Goal: Task Accomplishment & Management: Manage account settings

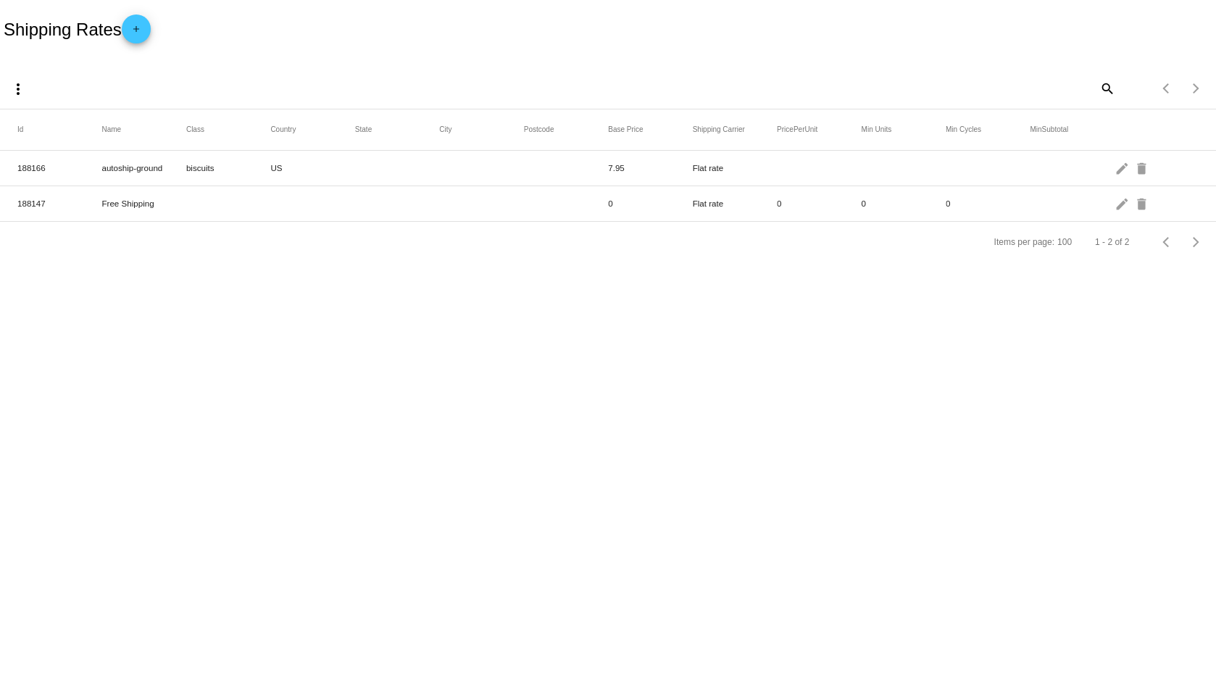
click at [507, 36] on div "Shipping Rates add" at bounding box center [608, 29] width 1216 height 58
click at [371, 167] on mat-cell at bounding box center [397, 168] width 84 height 7
click at [1114, 170] on mat-cell at bounding box center [1072, 168] width 84 height 7
click at [1118, 167] on mat-icon "edit" at bounding box center [1122, 168] width 17 height 22
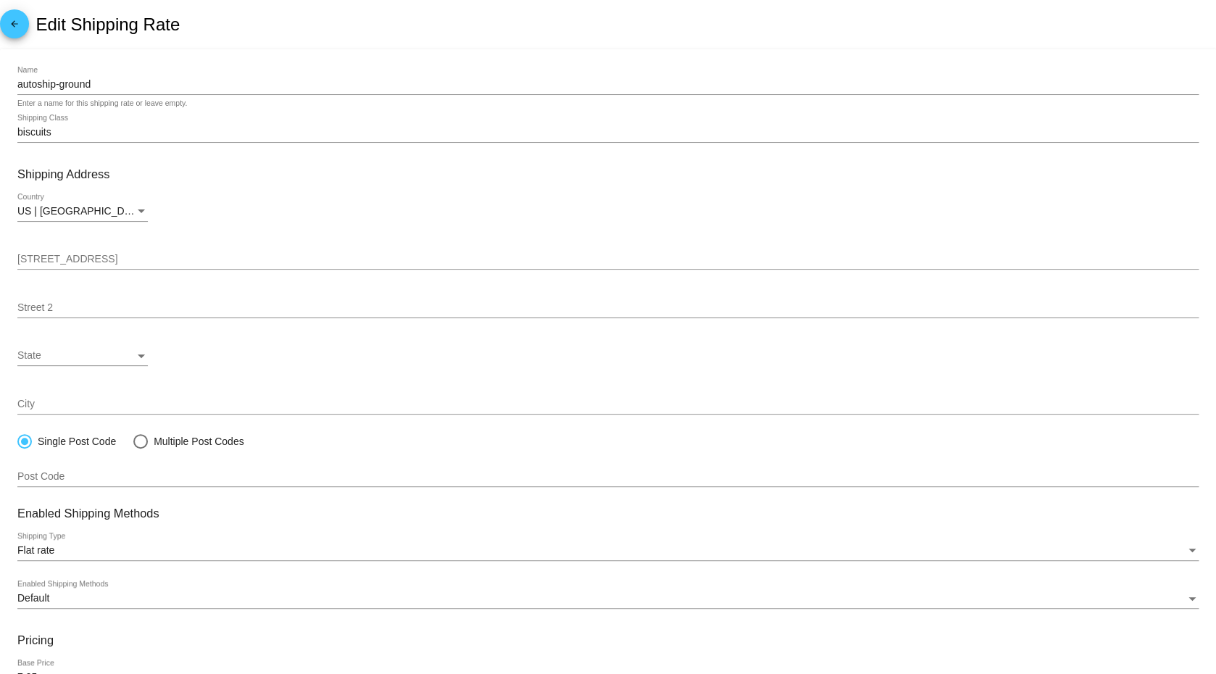
scroll to position [9, 0]
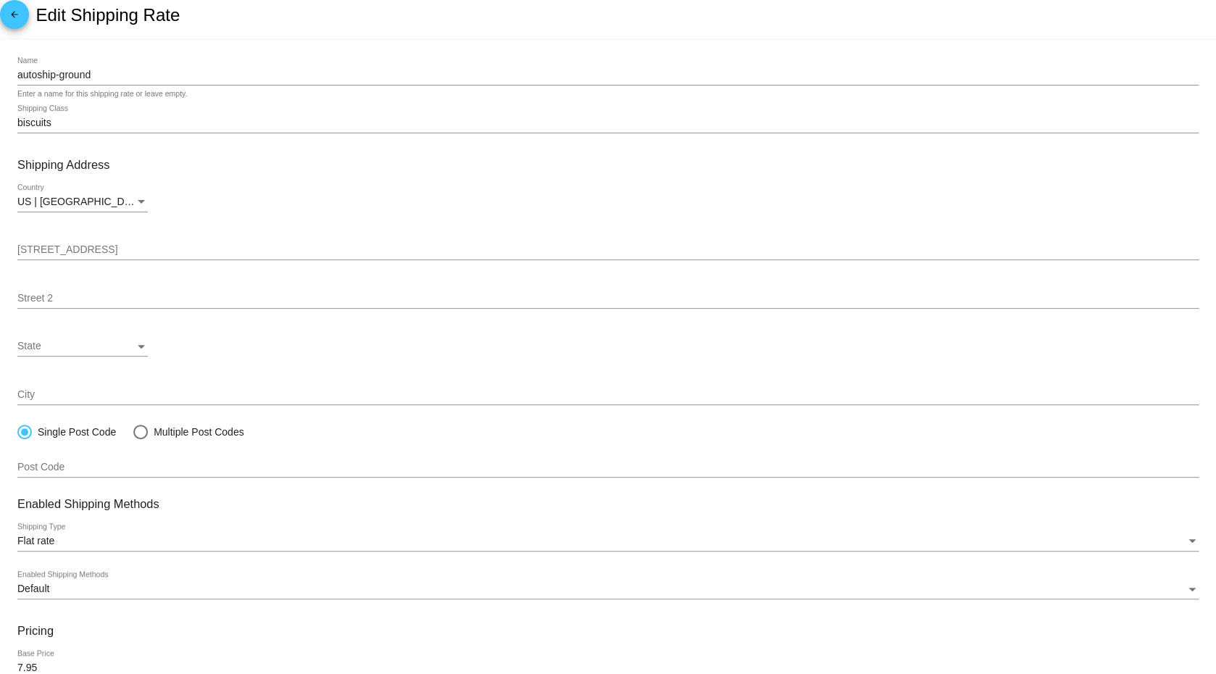
click at [328, 128] on input "biscuits" at bounding box center [607, 123] width 1181 height 12
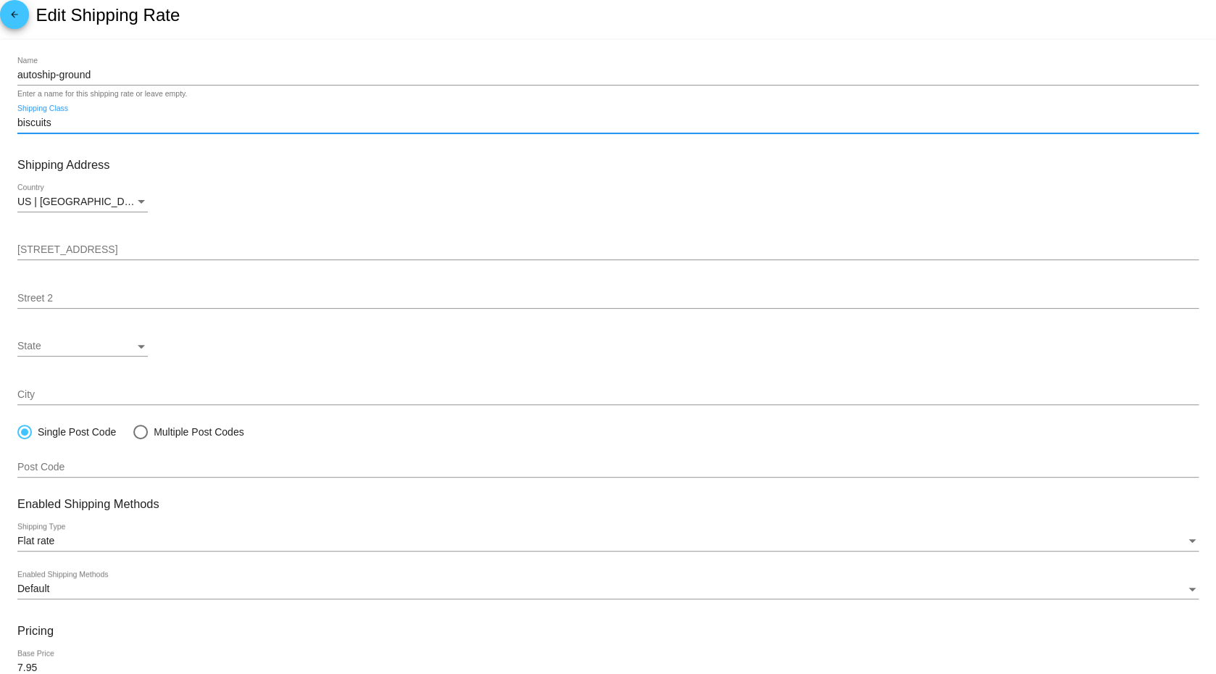
click at [328, 128] on input "biscuits" at bounding box center [607, 123] width 1181 height 12
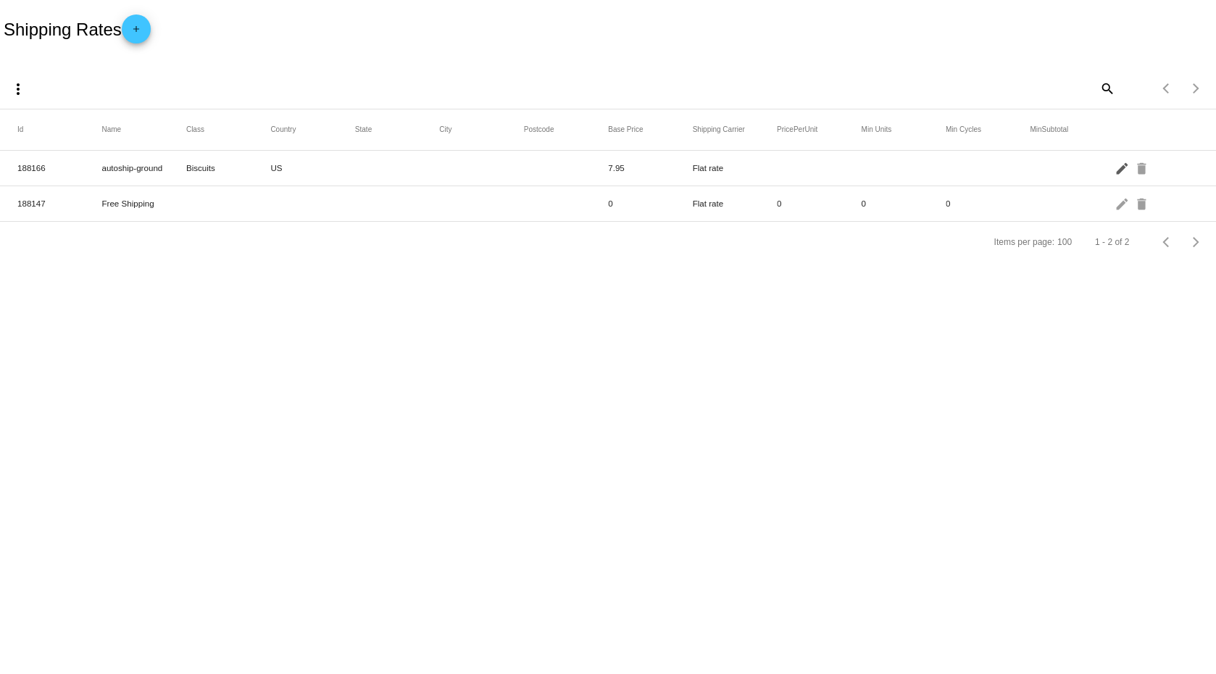
click at [1118, 168] on mat-icon "edit" at bounding box center [1122, 168] width 17 height 22
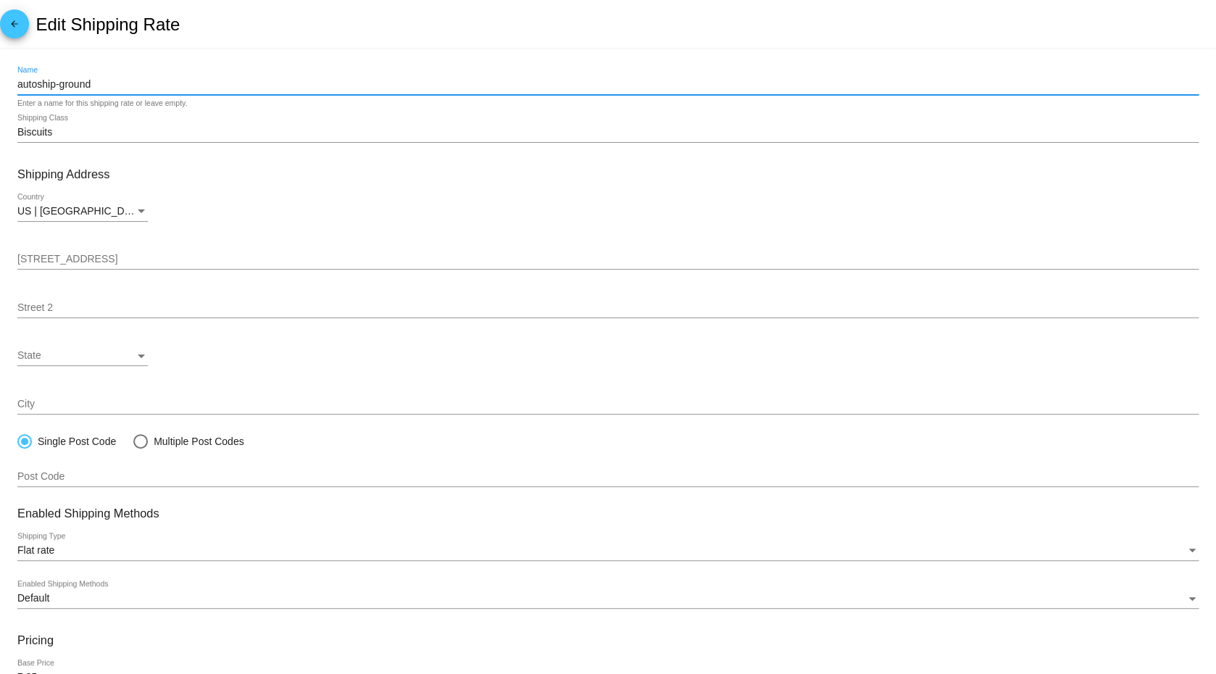
click at [110, 81] on input "autoship-ground" at bounding box center [607, 85] width 1181 height 12
paste input "CP USPS First Class Mail - AS"
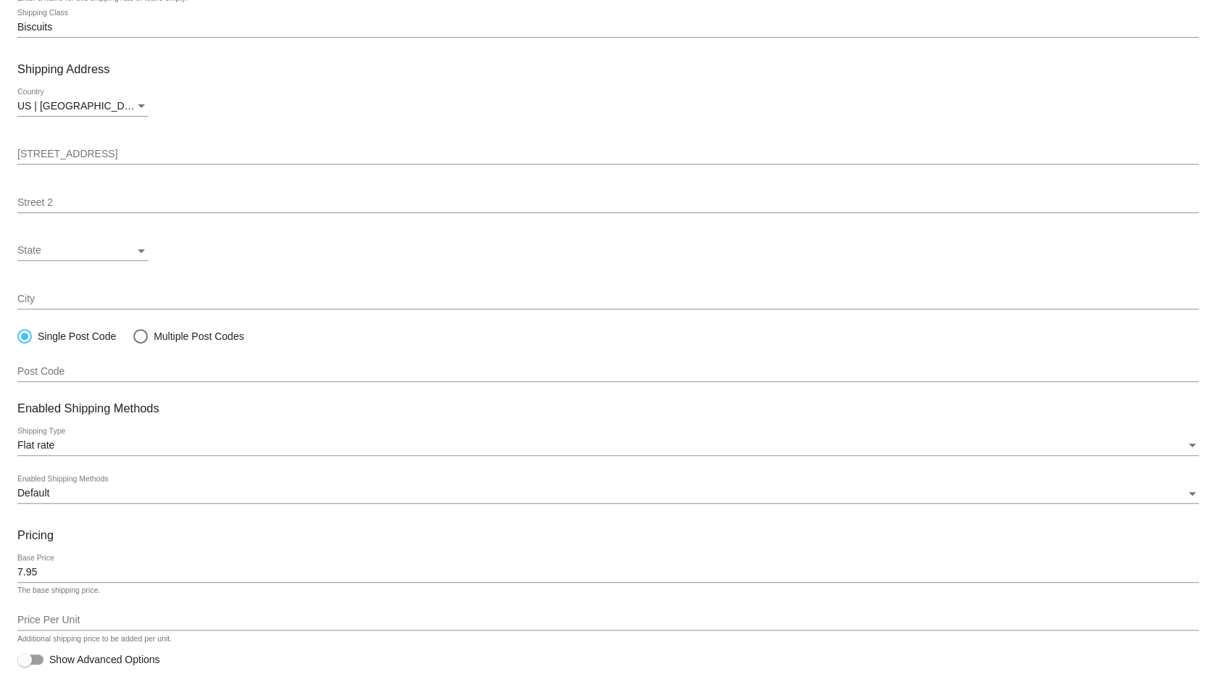
scroll to position [157, 0]
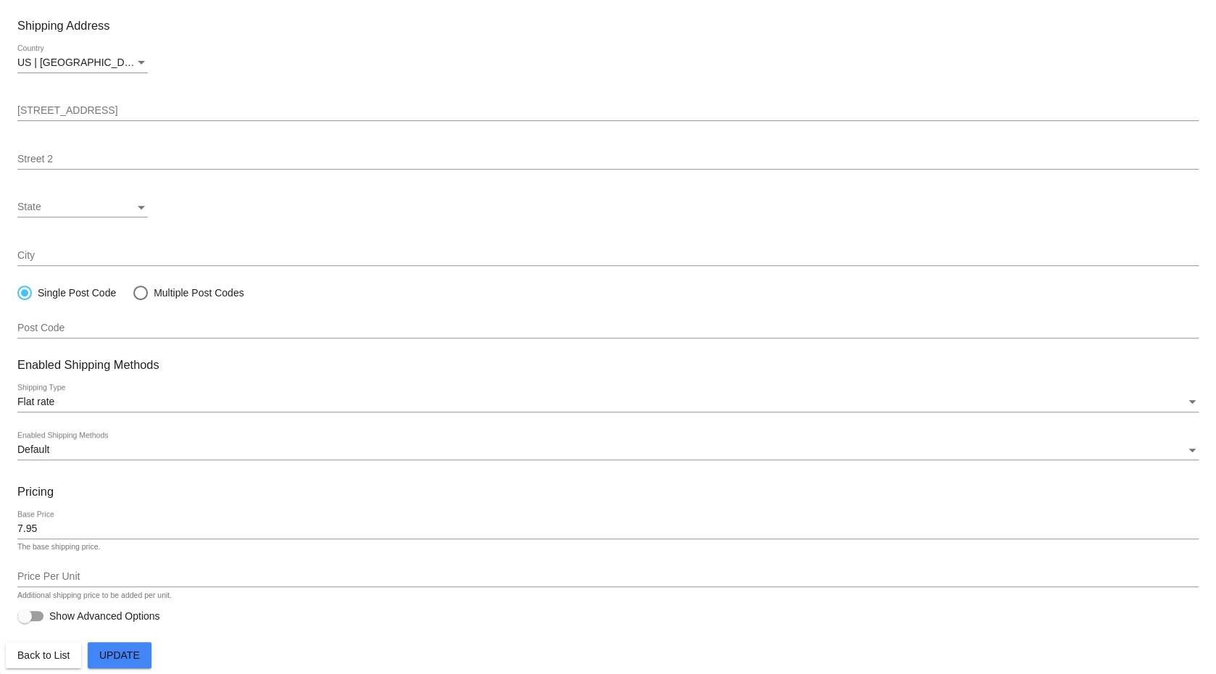
type input "CP USPS First Class Mail - AS"
click at [128, 664] on button "Update" at bounding box center [120, 655] width 64 height 26
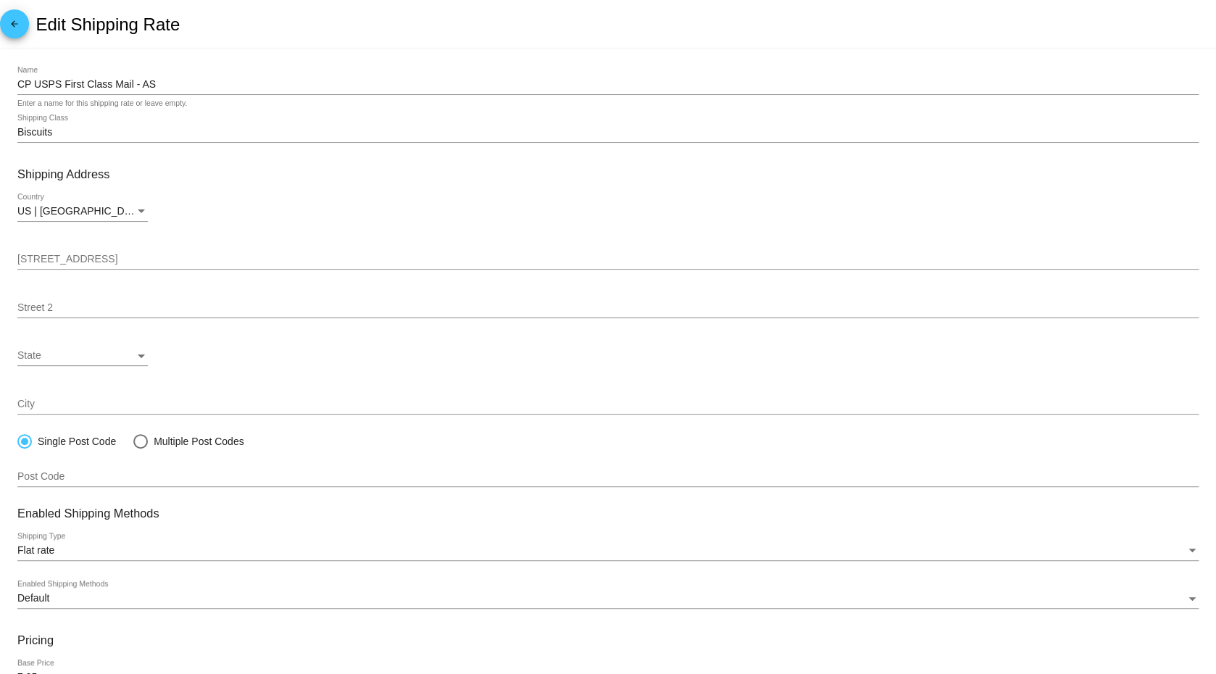
click at [16, 27] on mat-icon "arrow_back" at bounding box center [14, 27] width 17 height 17
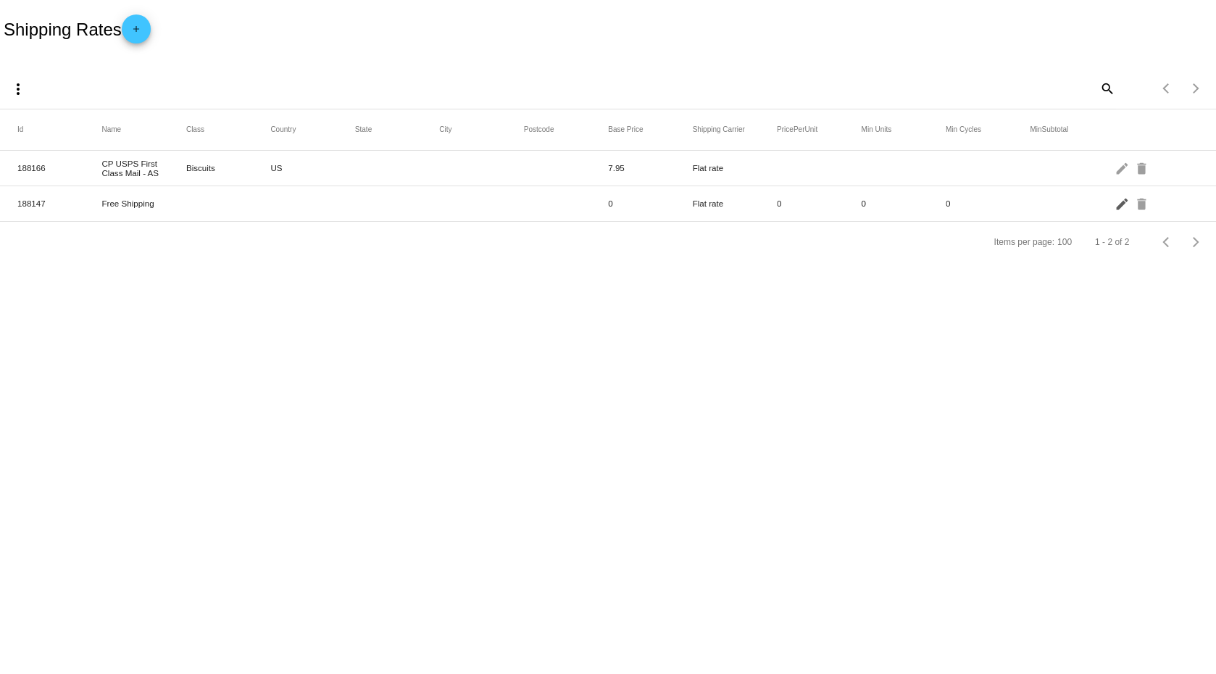
click at [1121, 207] on mat-icon "edit" at bounding box center [1122, 203] width 17 height 22
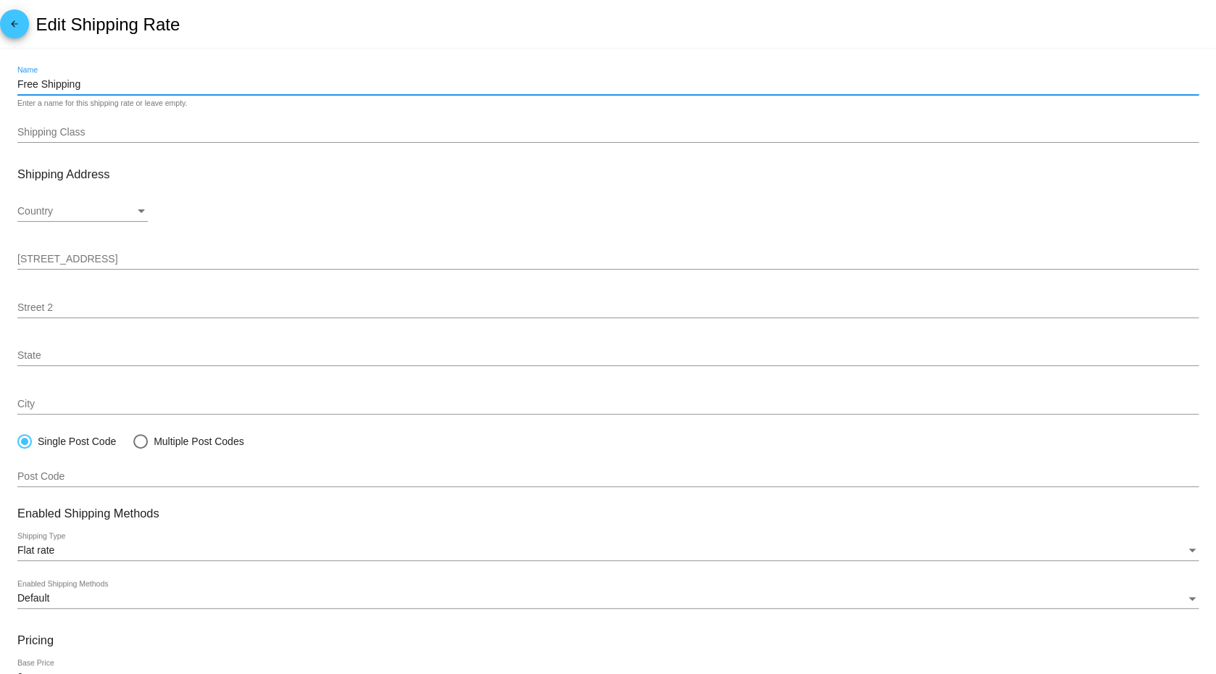
click at [146, 82] on input "Free Shipping" at bounding box center [607, 85] width 1181 height 12
paste input "CP USPS First Class Mail"
type input "CP USPS First Class Mail"
click at [137, 136] on input "Shipping Class" at bounding box center [607, 133] width 1181 height 12
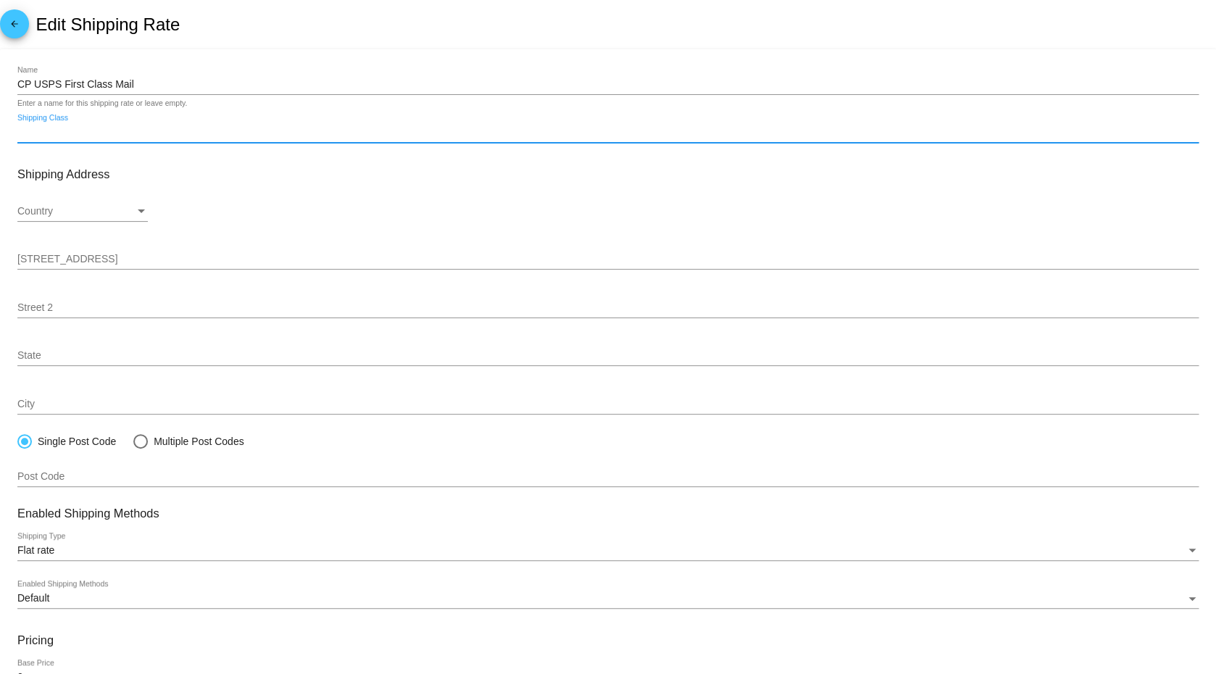
paste input "capsules"
type input "capsules"
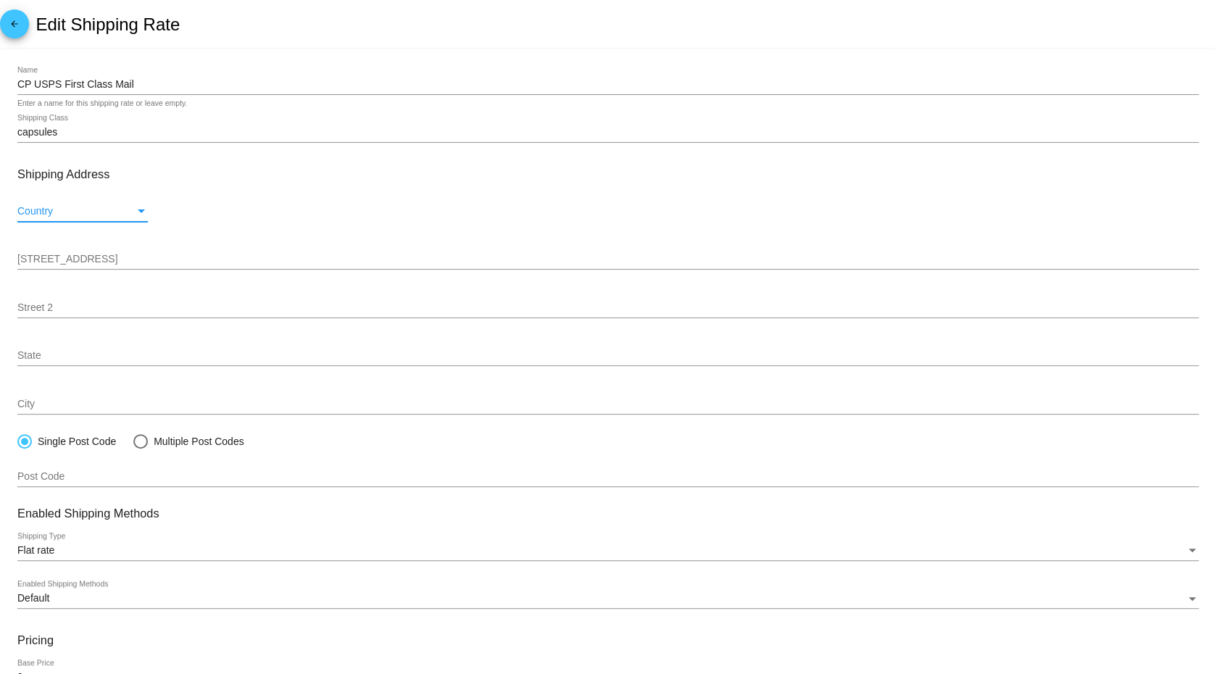
click at [136, 211] on div "Country" at bounding box center [141, 212] width 13 height 12
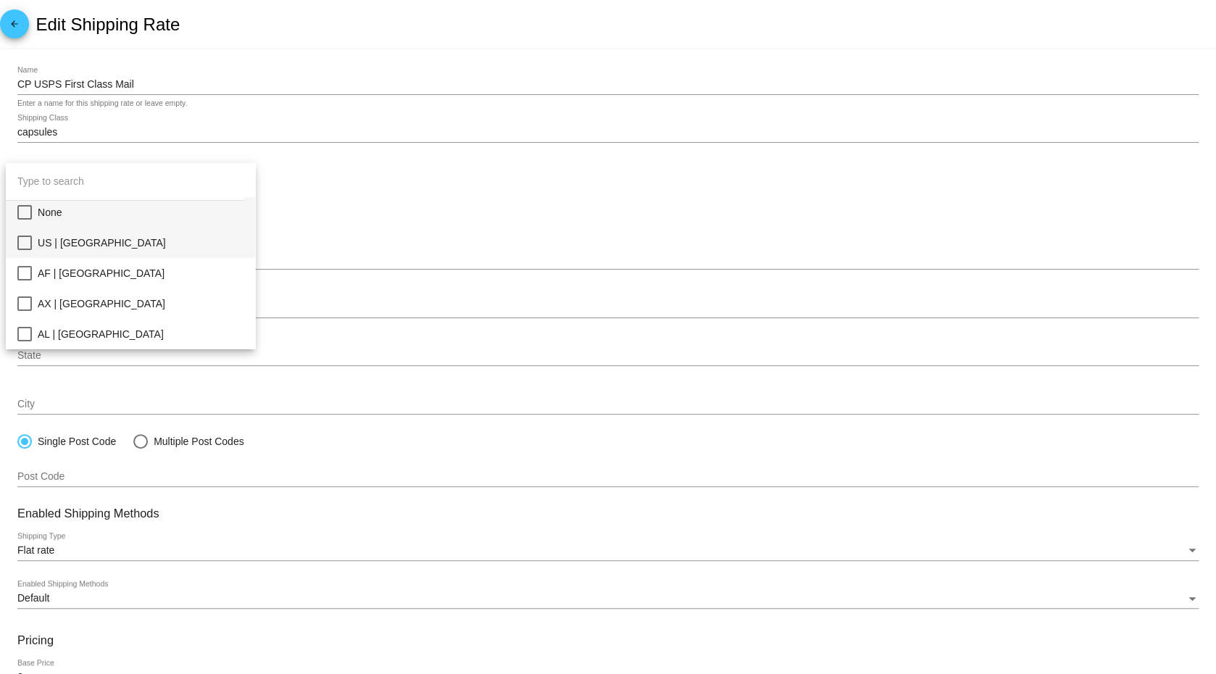
click at [26, 249] on mat-pseudo-checkbox at bounding box center [24, 243] width 14 height 14
click at [386, 225] on div at bounding box center [608, 337] width 1216 height 674
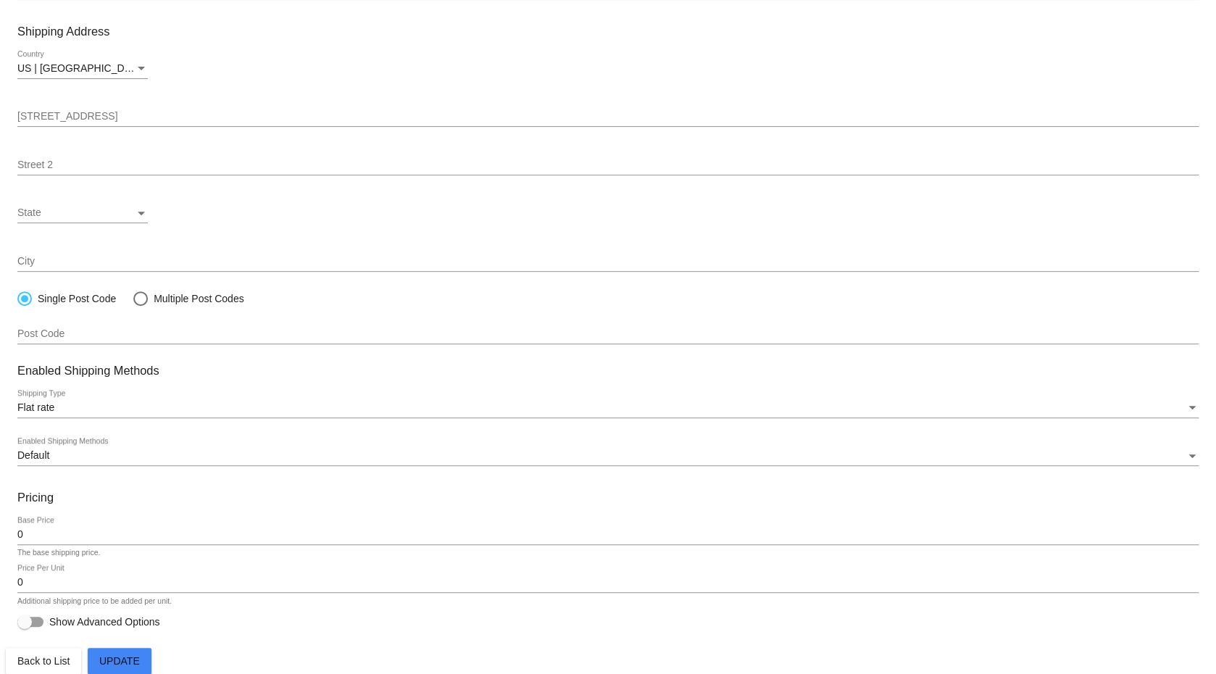
scroll to position [157, 0]
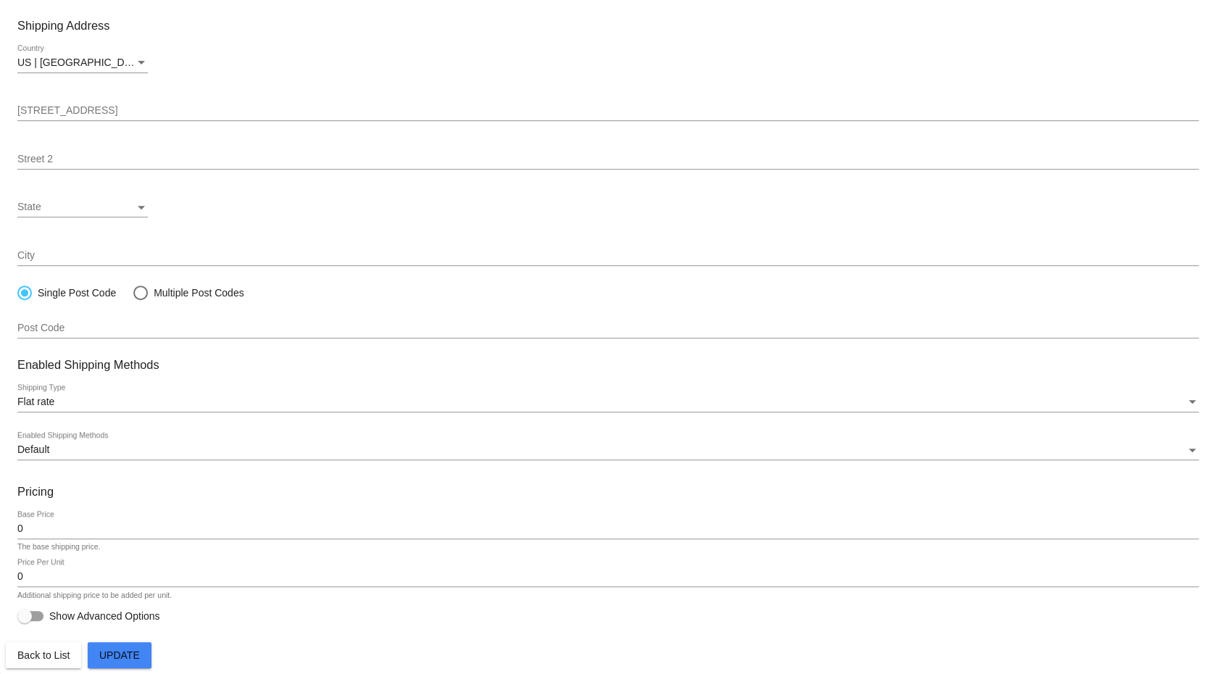
click at [189, 539] on div "0 Base Price The base shipping price." at bounding box center [607, 531] width 1181 height 41
click at [196, 534] on div "0 Base Price" at bounding box center [607, 525] width 1181 height 28
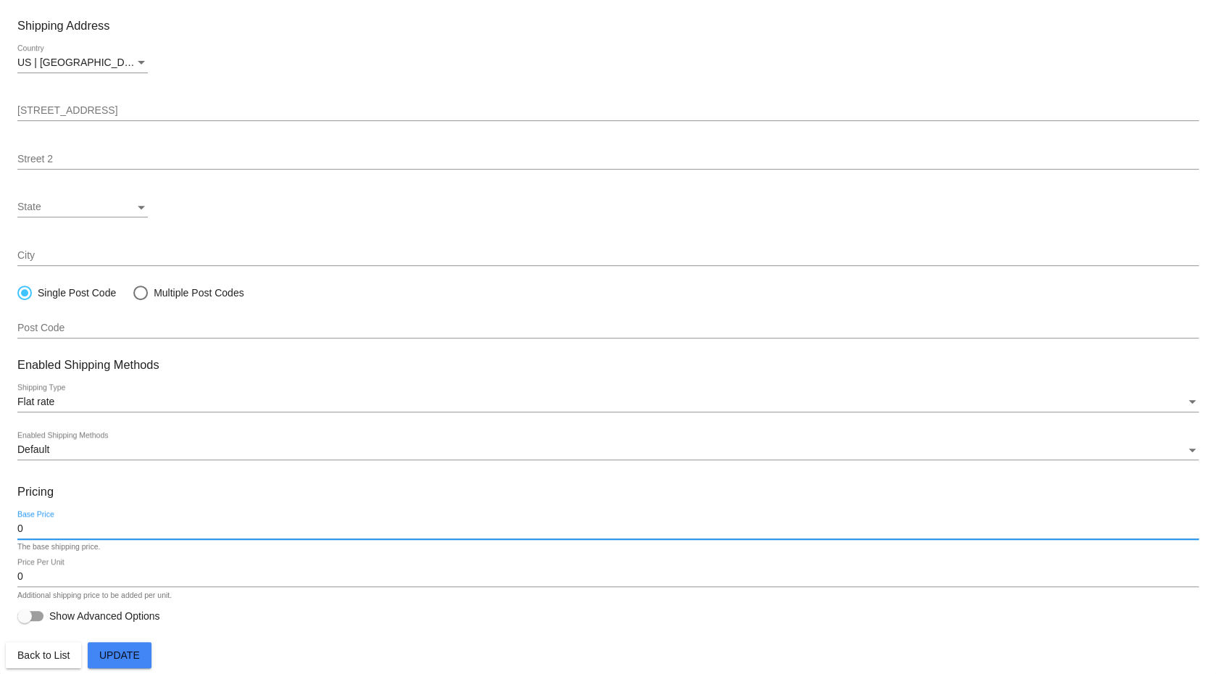
click at [198, 533] on input "0" at bounding box center [607, 529] width 1181 height 12
type input "8.15"
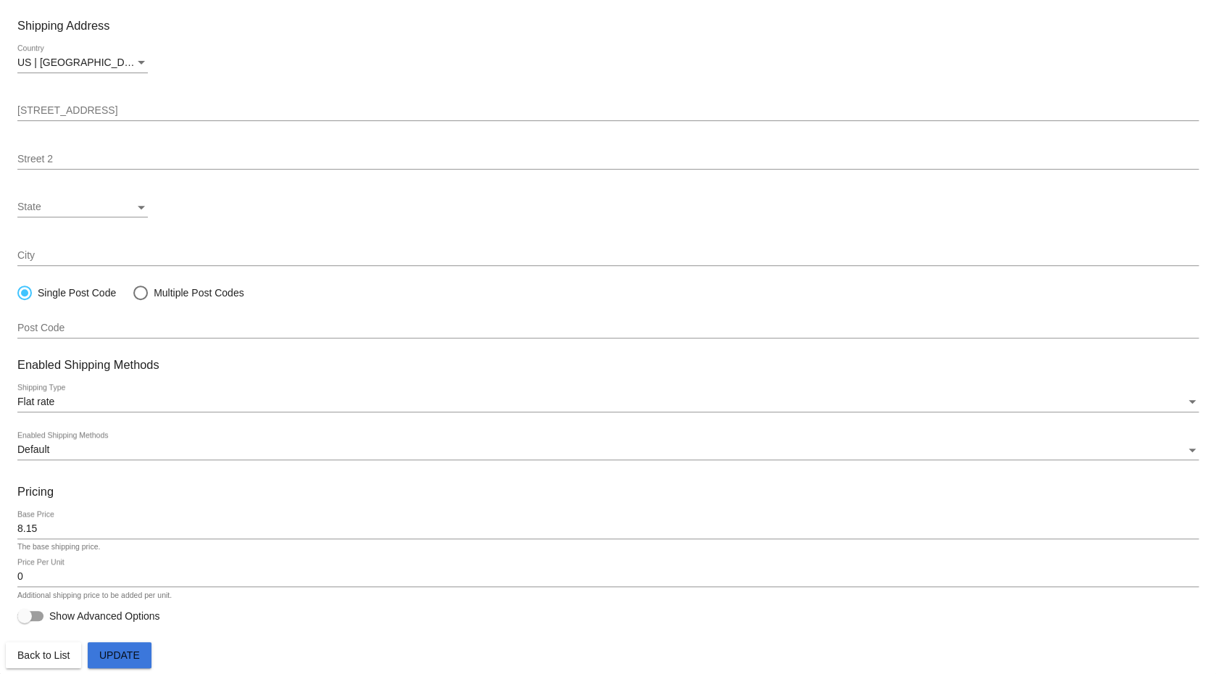
click at [137, 649] on span "Update" at bounding box center [119, 655] width 41 height 12
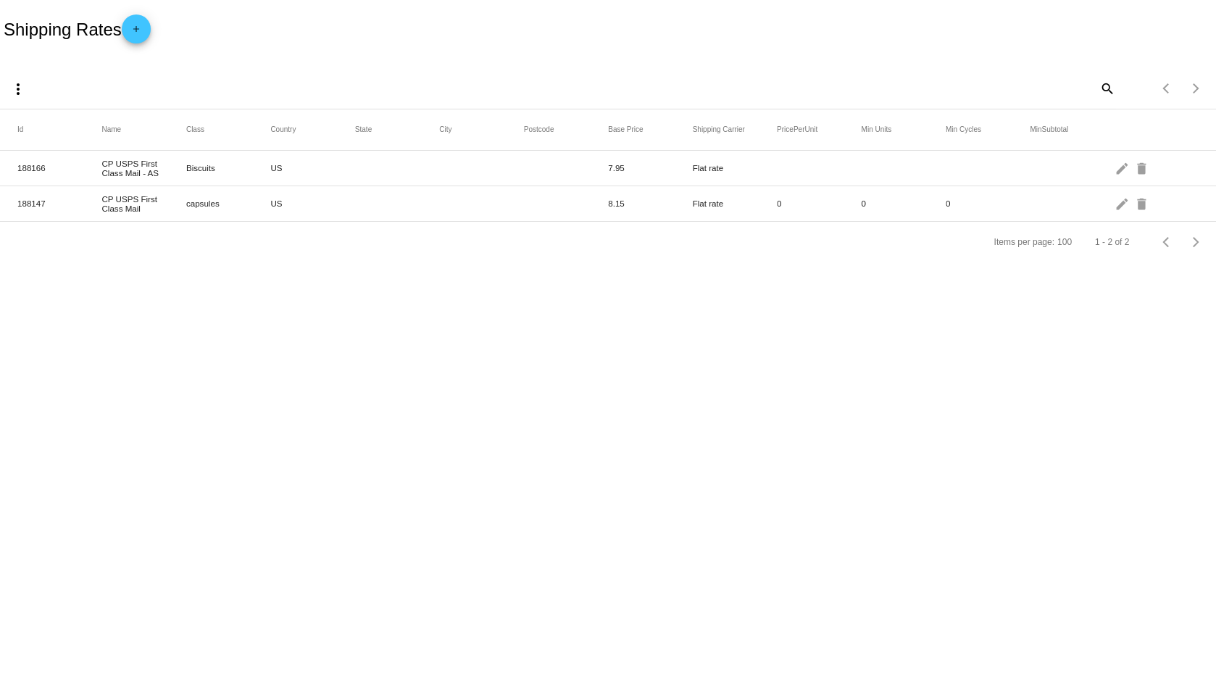
click at [1123, 165] on mat-icon "edit" at bounding box center [1122, 168] width 17 height 22
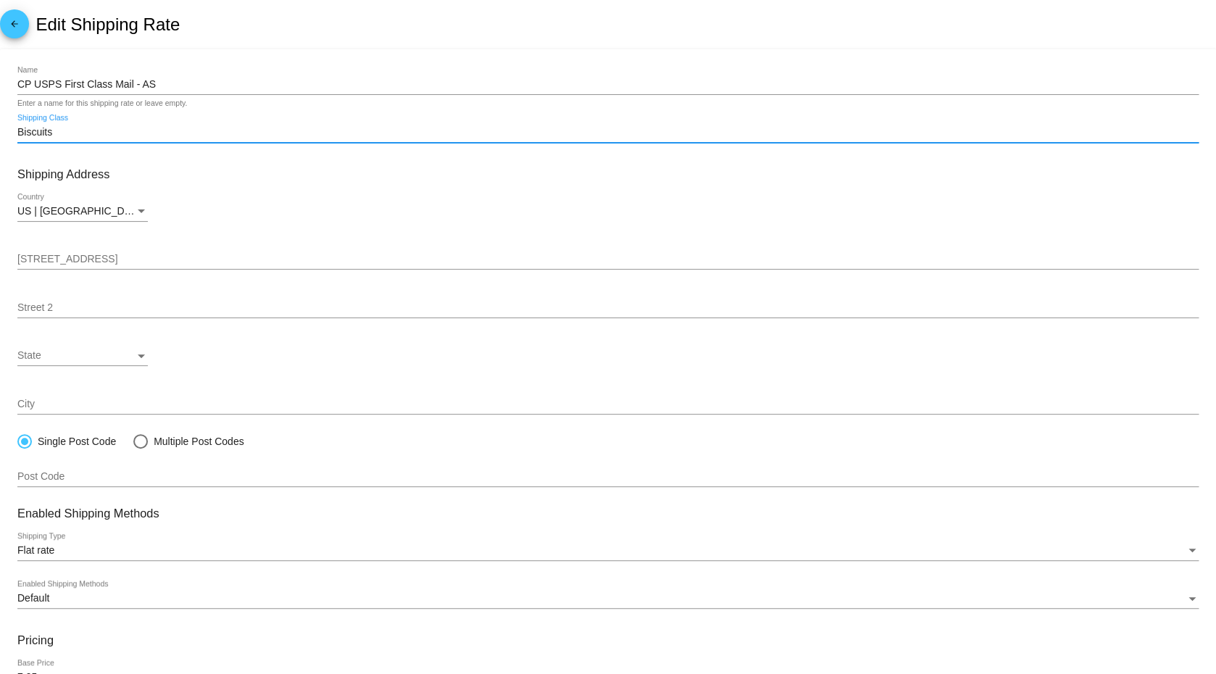
drag, startPoint x: 24, startPoint y: 136, endPoint x: 7, endPoint y: 134, distance: 17.5
click at [17, 134] on input "Biscuits" at bounding box center [607, 133] width 1181 height 12
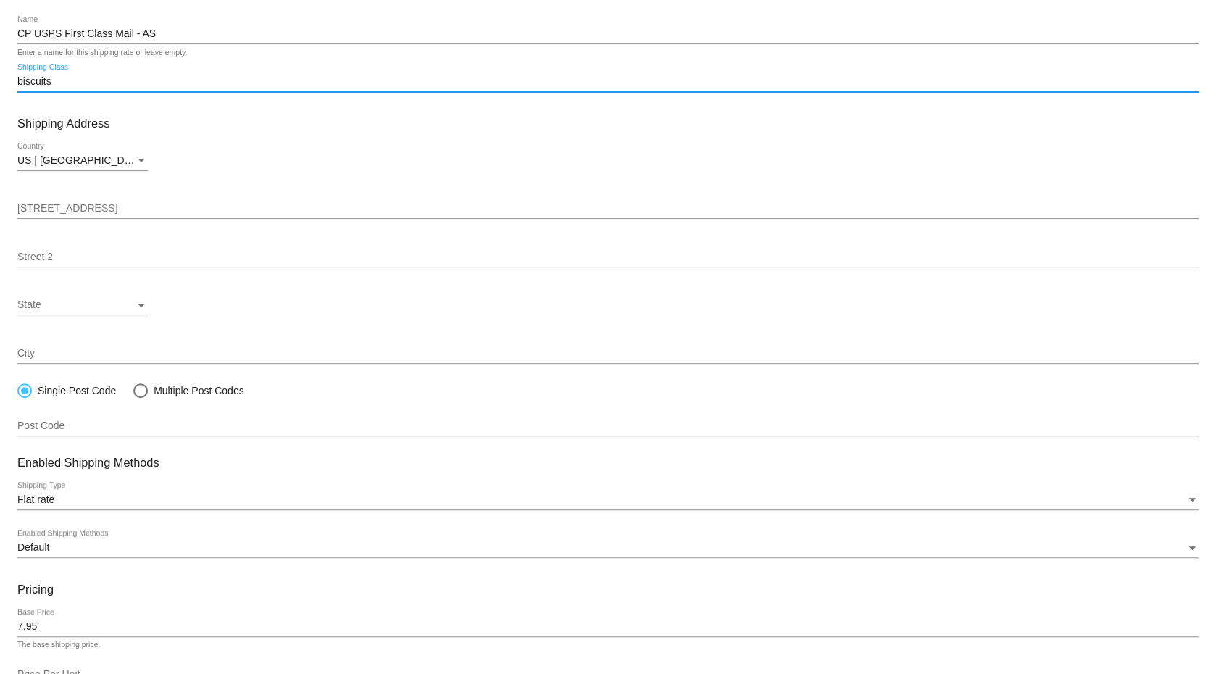
scroll to position [157, 0]
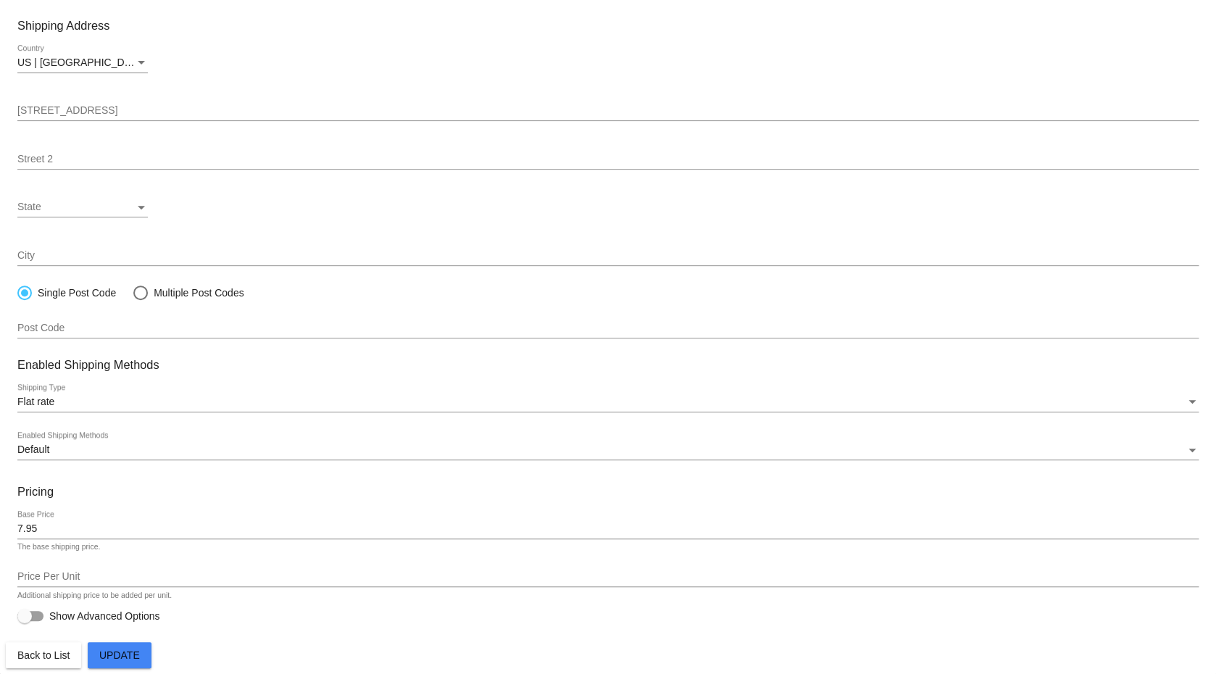
type input "biscuits"
click at [146, 660] on button "Update" at bounding box center [120, 655] width 64 height 26
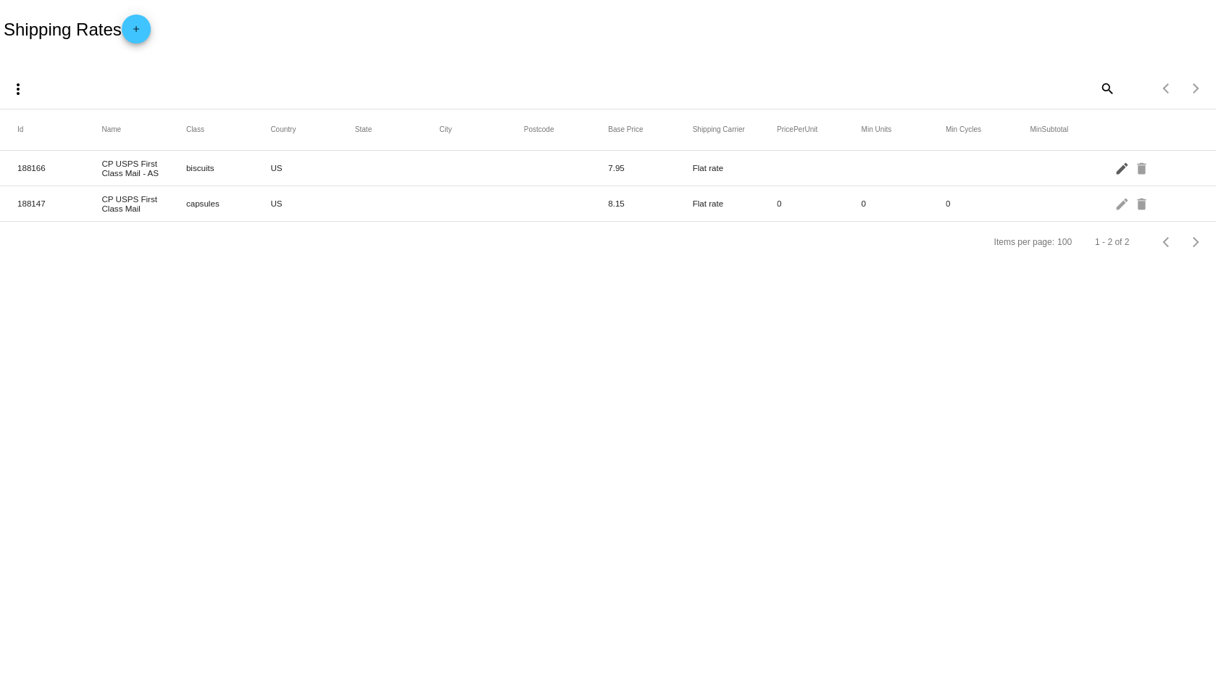
click at [1122, 163] on mat-icon "edit" at bounding box center [1122, 168] width 17 height 22
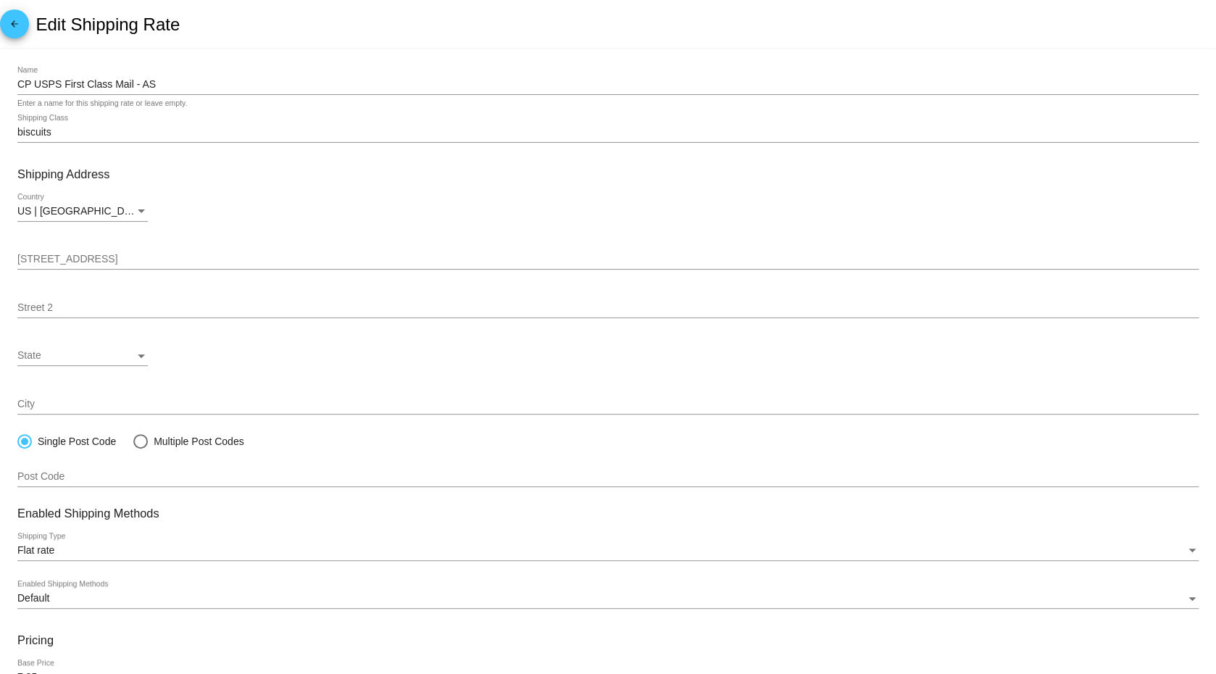
scroll to position [157, 0]
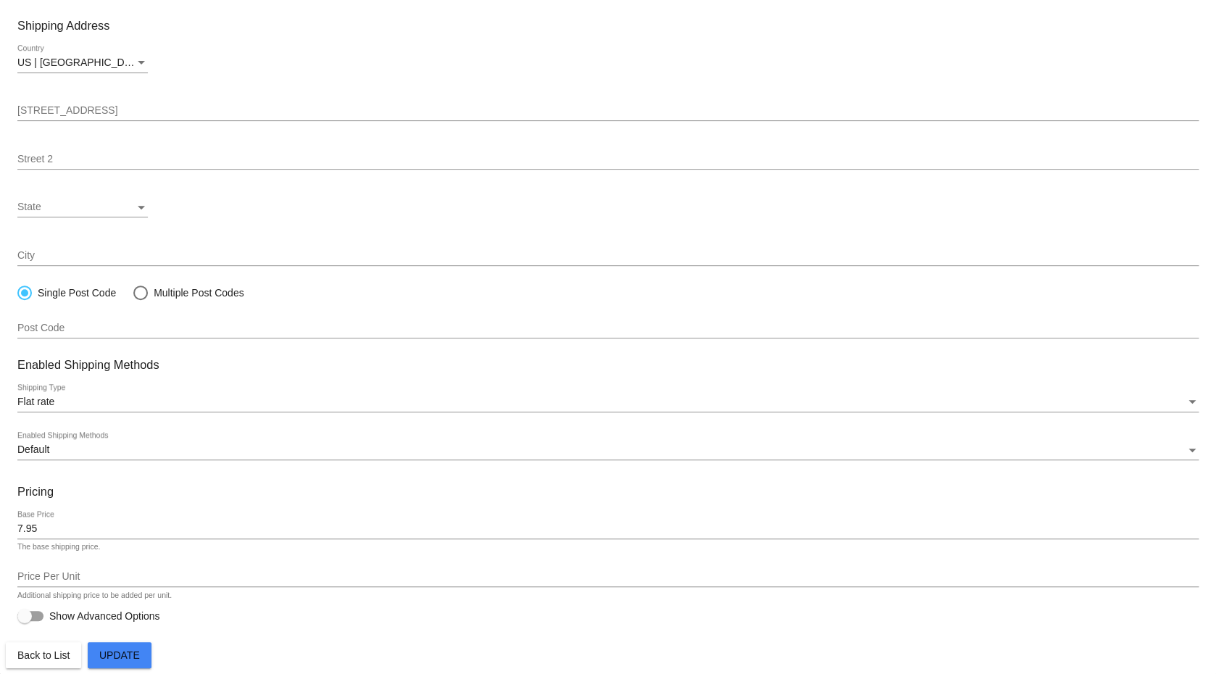
click at [89, 531] on input "7.95" at bounding box center [607, 529] width 1181 height 12
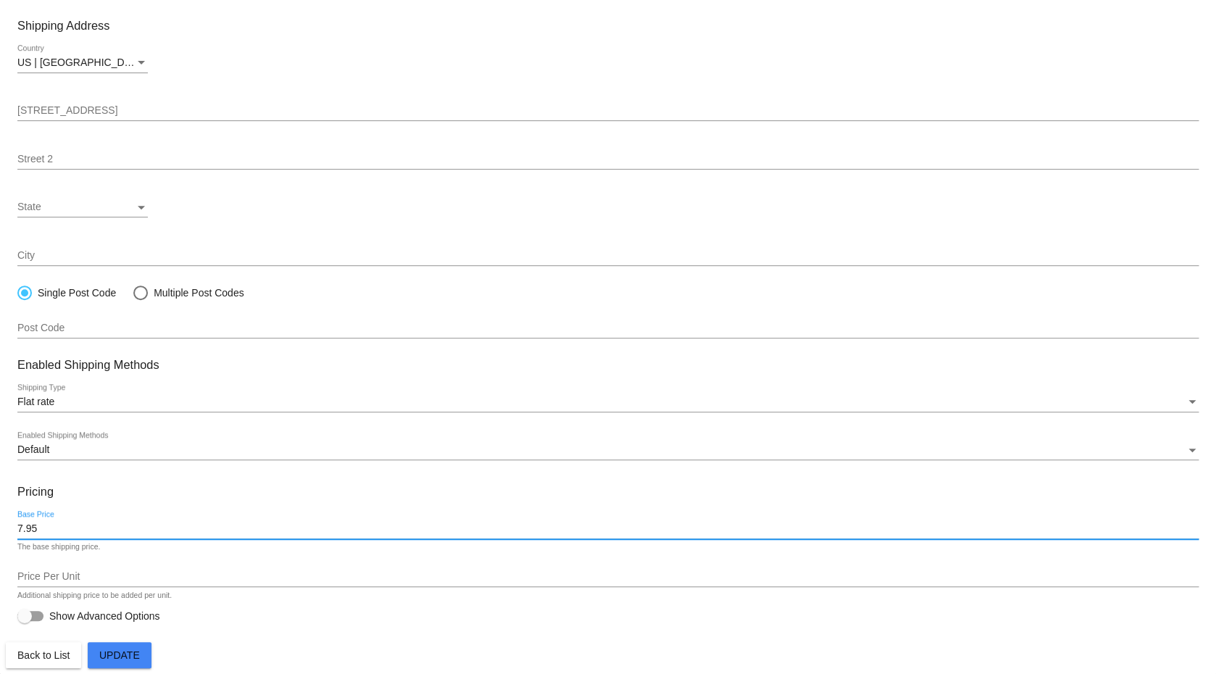
click at [89, 531] on input "7.95" at bounding box center [607, 529] width 1181 height 12
type input "6.85"
click at [133, 656] on span "Update" at bounding box center [119, 655] width 41 height 12
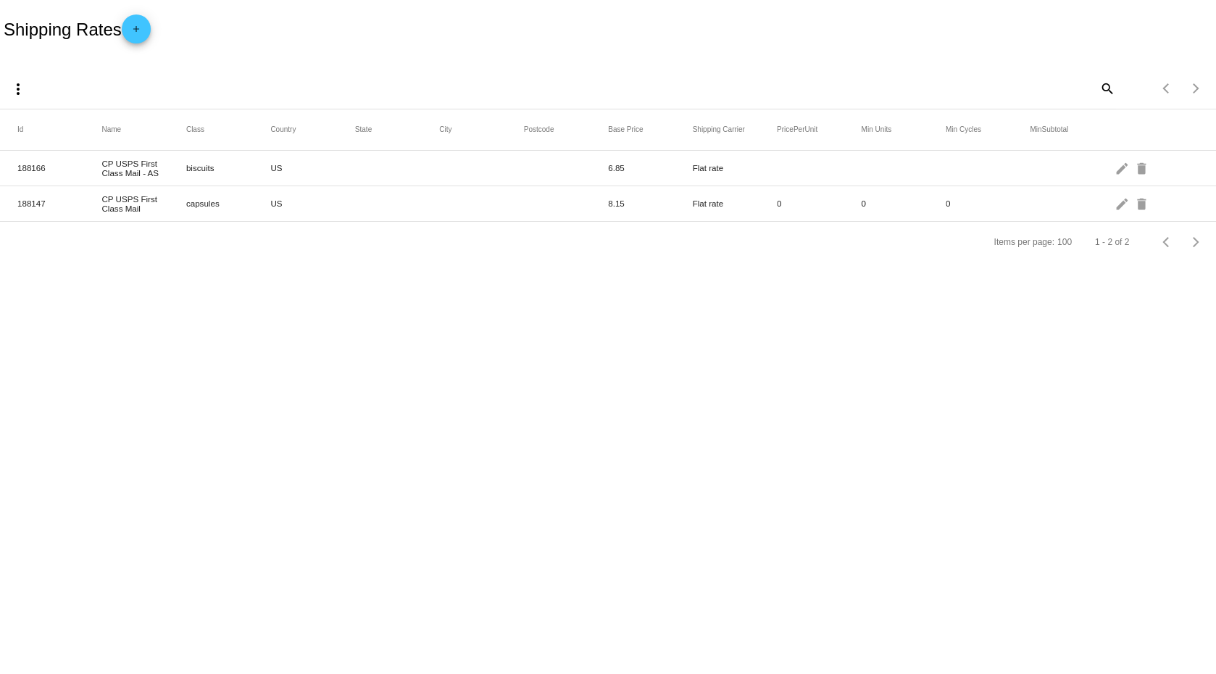
click at [145, 30] on mat-icon "add" at bounding box center [136, 32] width 17 height 17
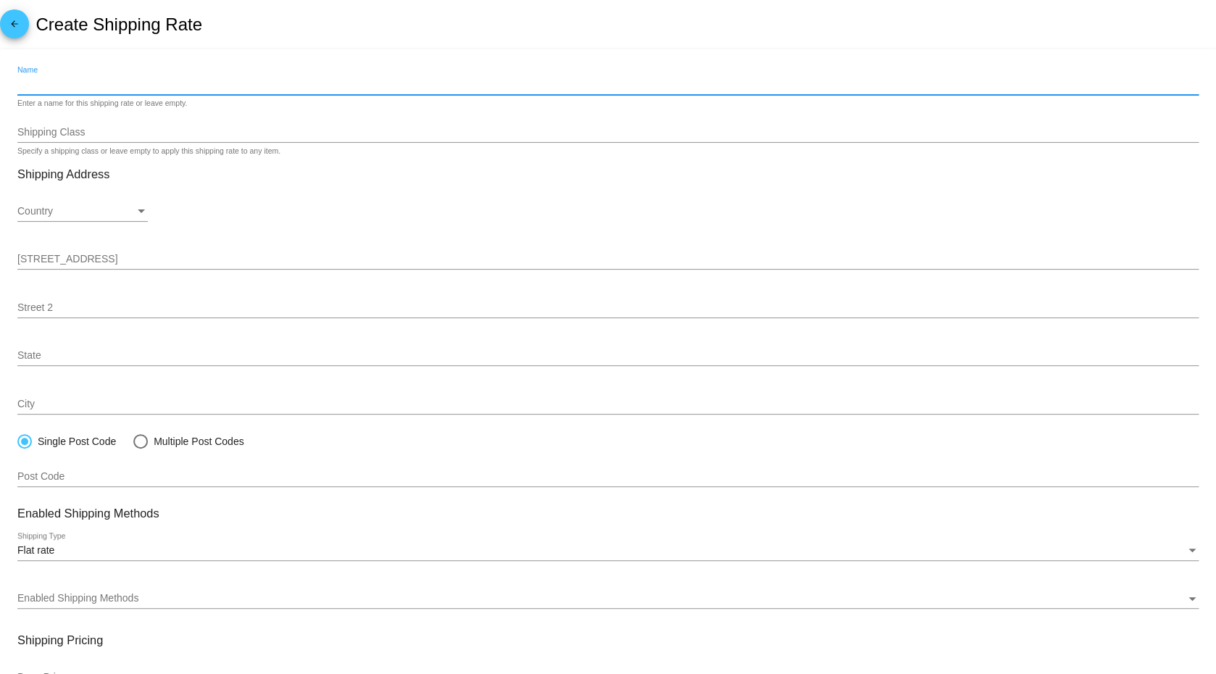
click at [157, 84] on input "Name" at bounding box center [607, 85] width 1181 height 12
paste input "USPS Priority Mail"
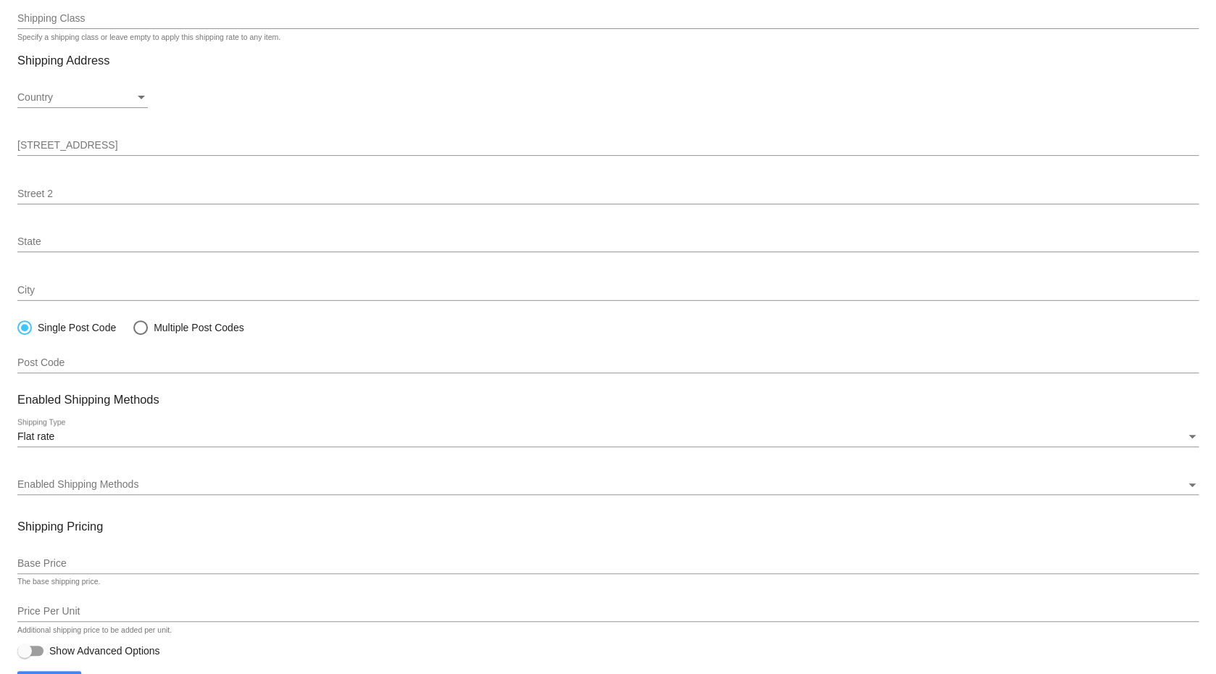
scroll to position [163, 0]
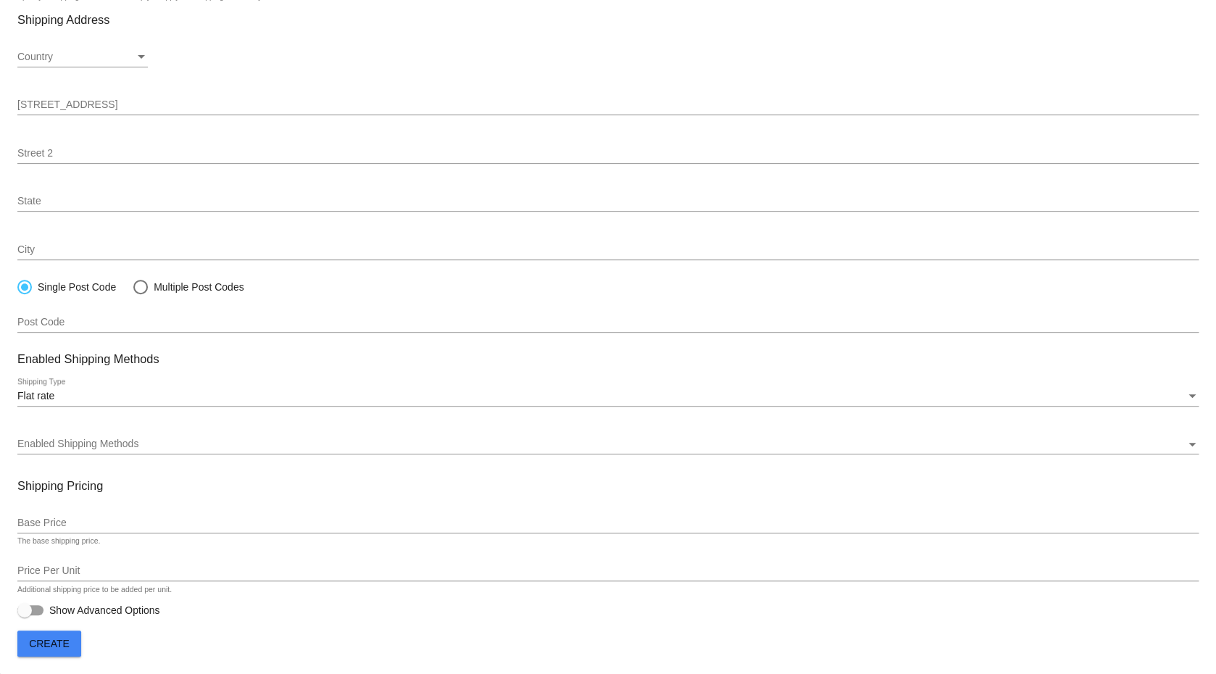
type input "USPS Priority Mail"
click at [115, 51] on div "Country" at bounding box center [75, 57] width 117 height 12
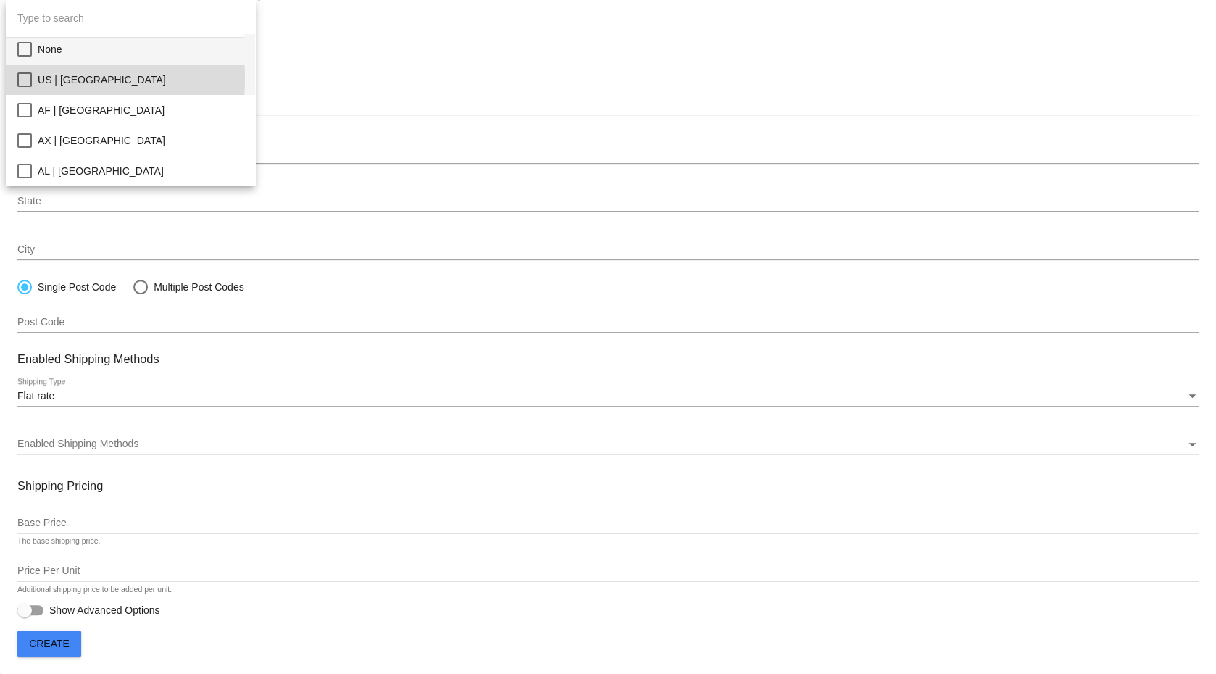
click at [22, 79] on mat-pseudo-checkbox at bounding box center [24, 79] width 14 height 14
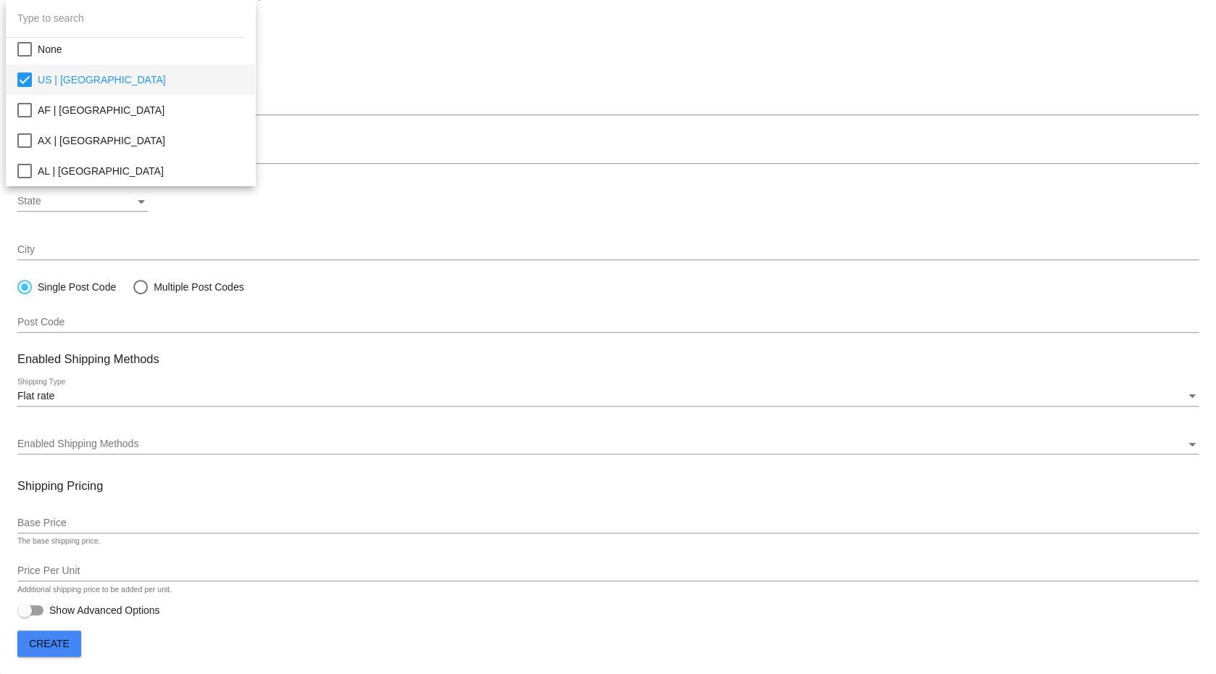
click at [423, 75] on div at bounding box center [608, 337] width 1216 height 674
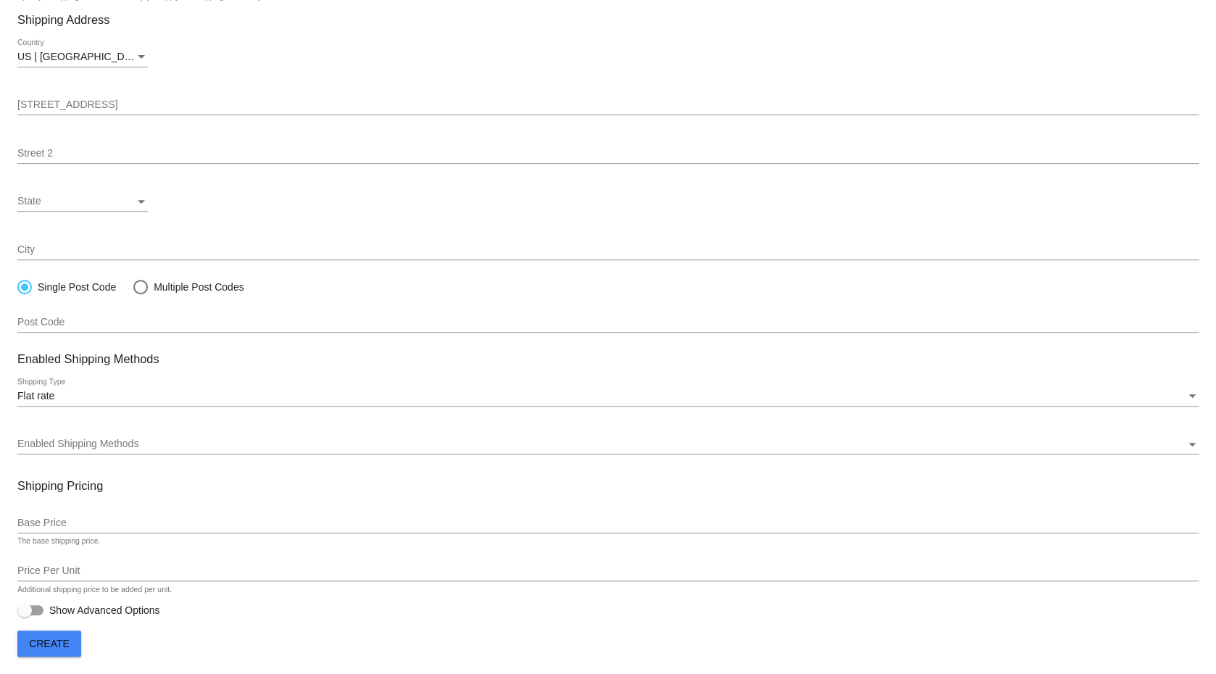
click at [73, 438] on span "Enabled Shipping Methods" at bounding box center [77, 444] width 121 height 12
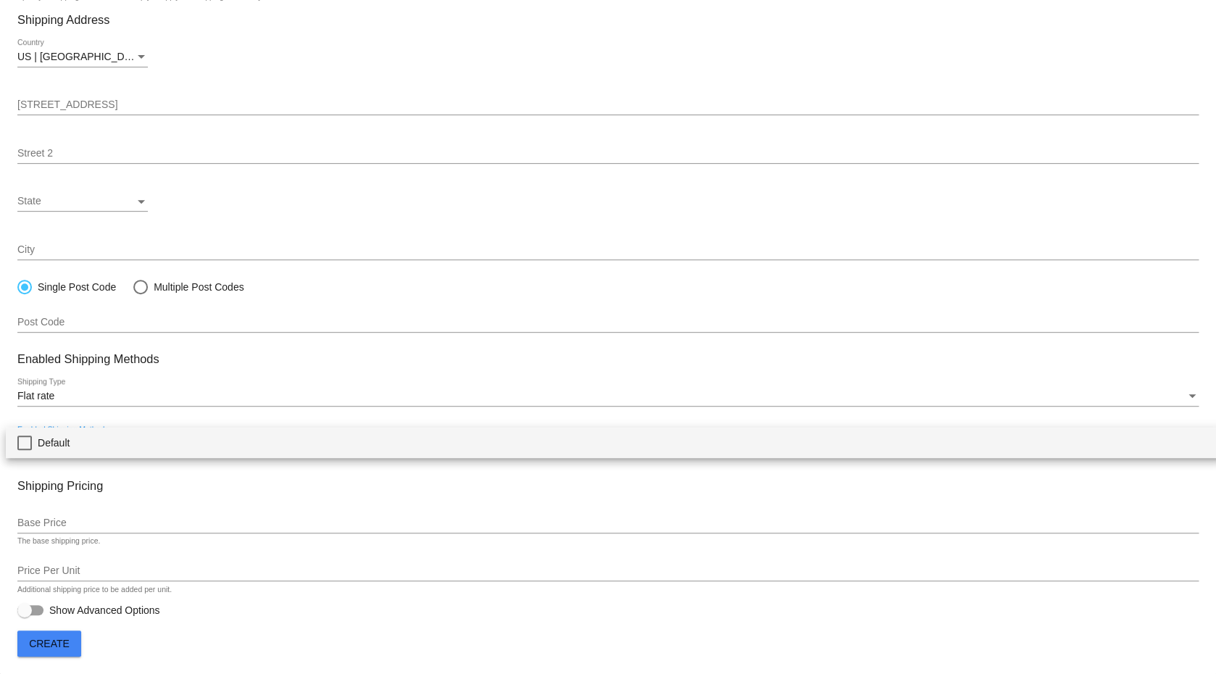
click at [67, 443] on span "Default" at bounding box center [625, 443] width 1174 height 30
click at [54, 515] on div at bounding box center [608, 337] width 1216 height 674
click at [72, 521] on input "Base Price" at bounding box center [607, 524] width 1181 height 12
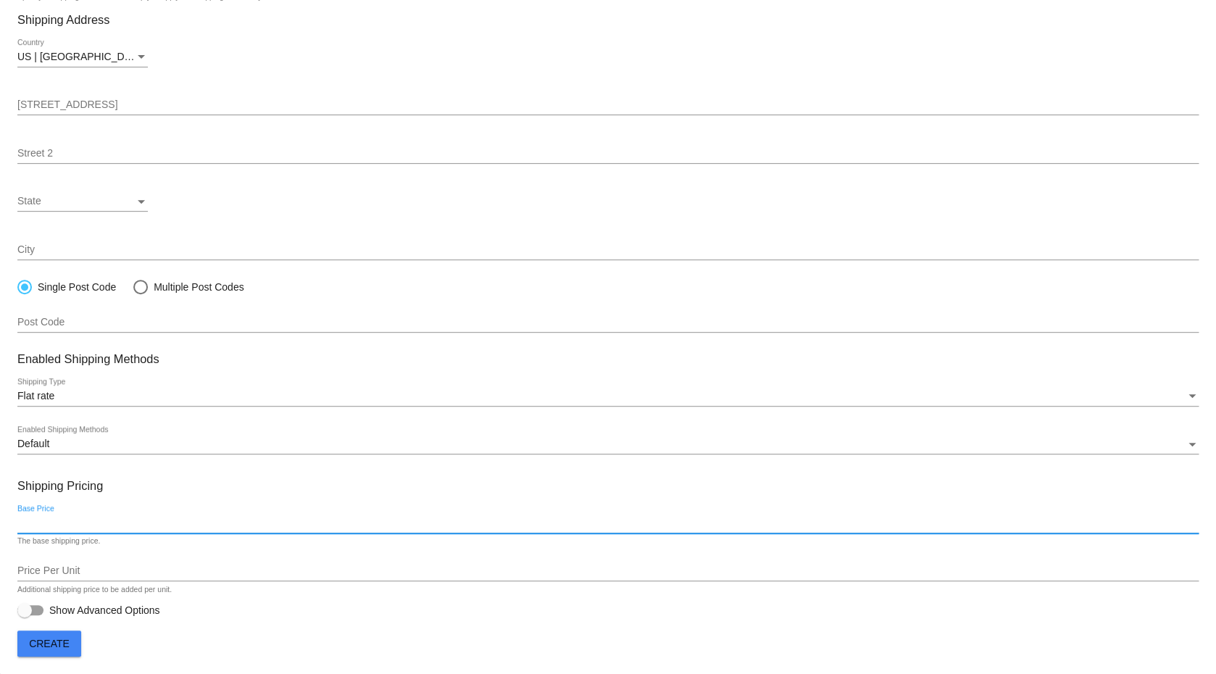
paste input "12.5"
type input "12.5"
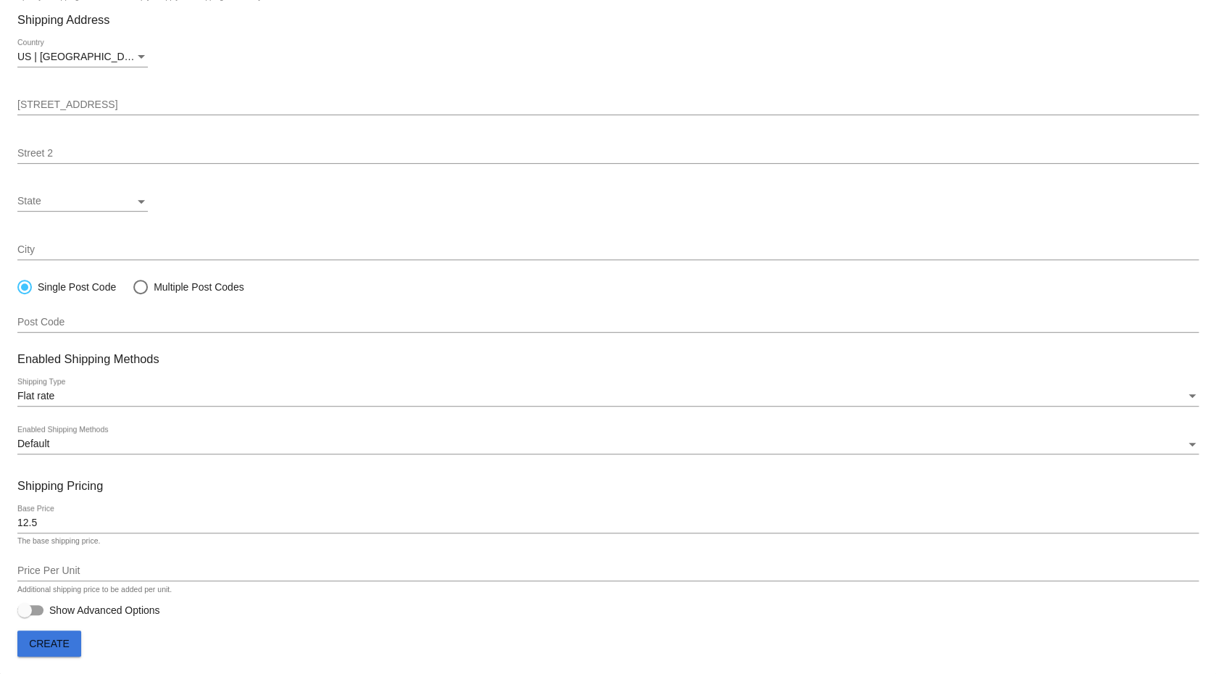
click at [59, 643] on span "Create" at bounding box center [49, 644] width 41 height 12
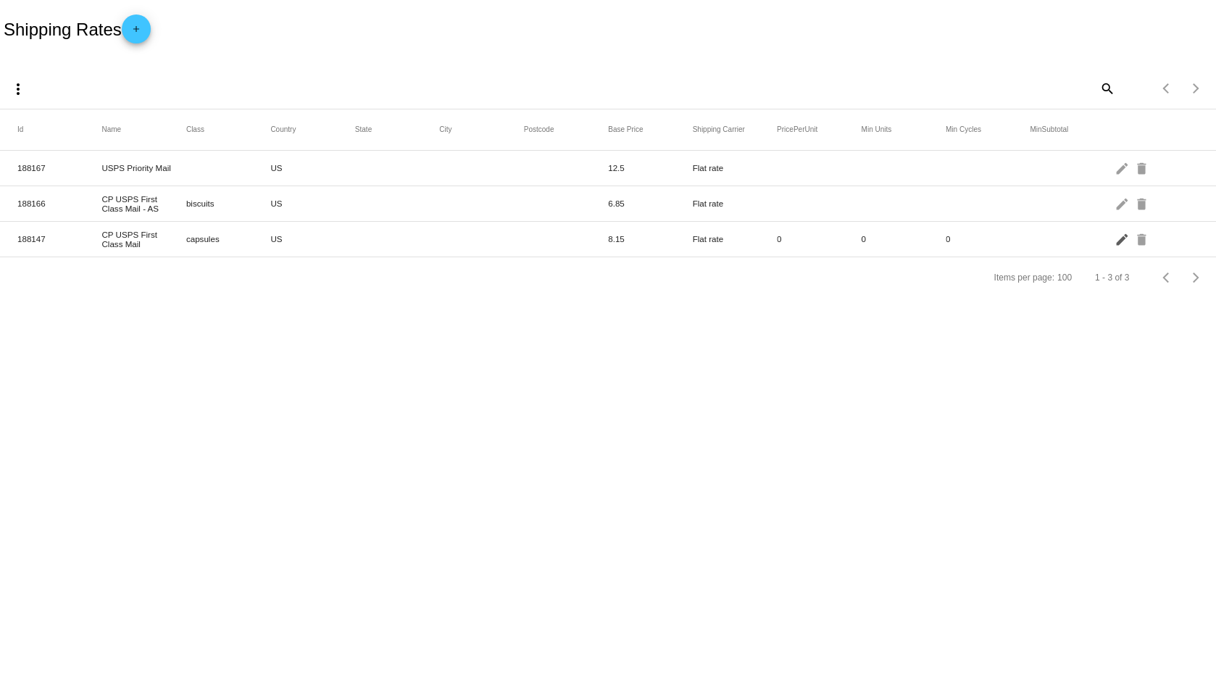
click at [1121, 238] on mat-icon "edit" at bounding box center [1122, 239] width 17 height 22
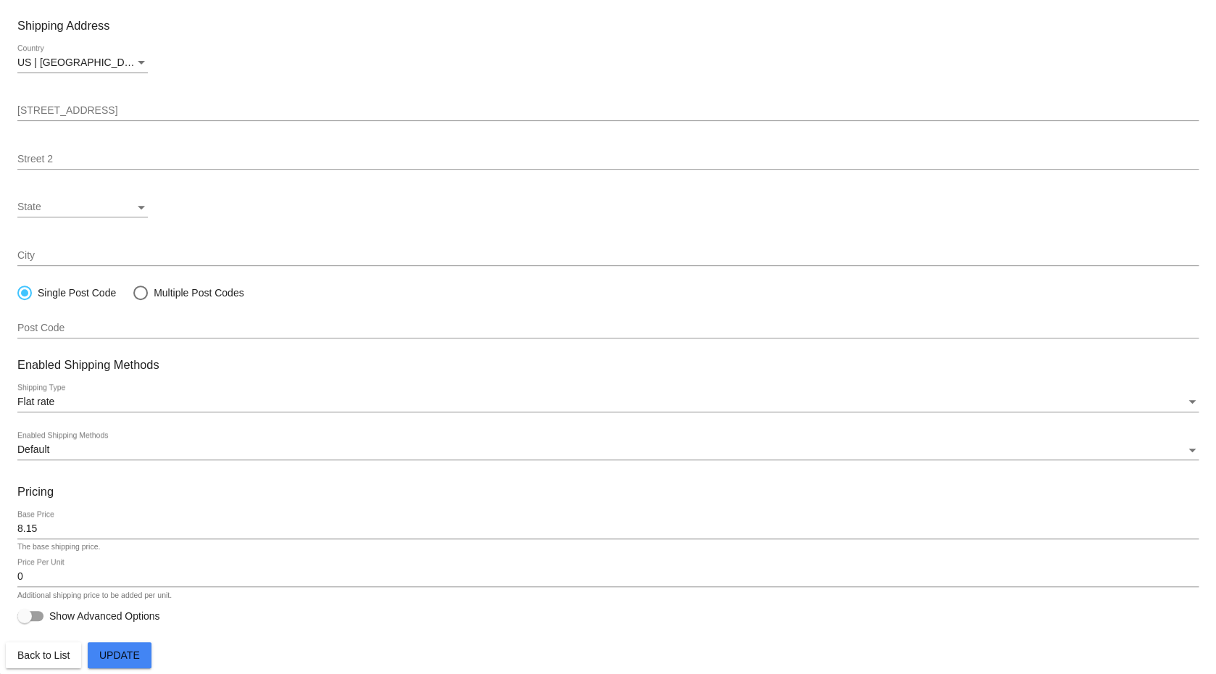
scroll to position [157, 0]
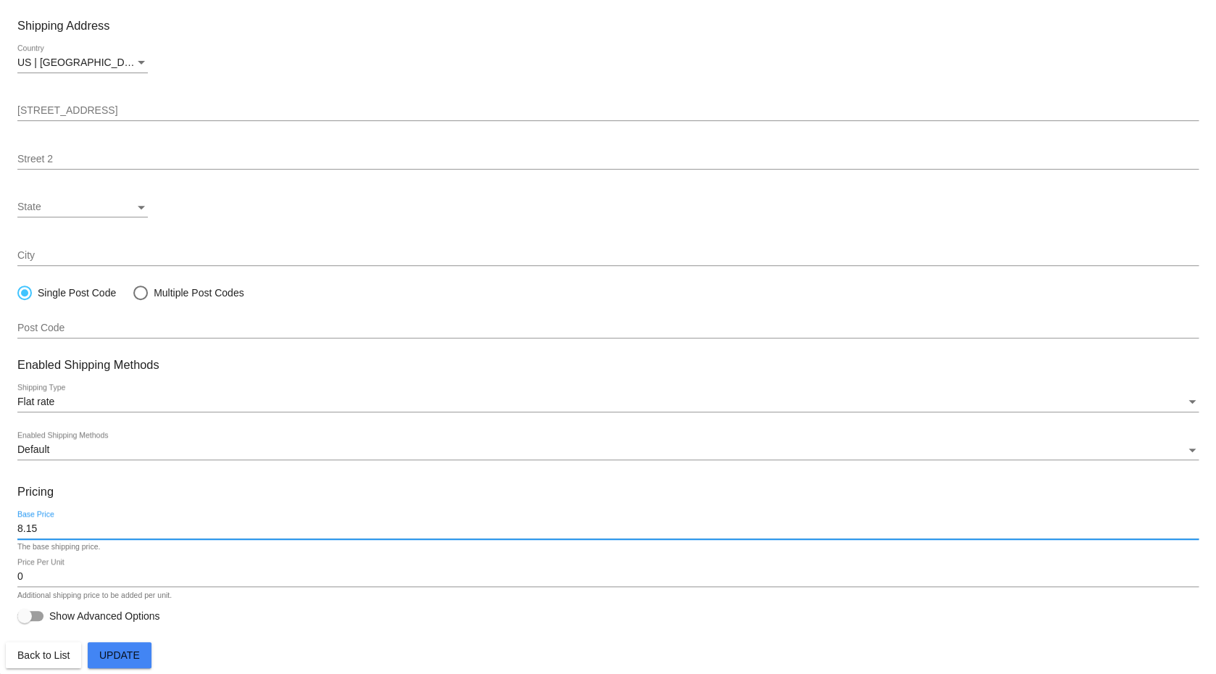
click at [38, 523] on input "8.15" at bounding box center [607, 529] width 1181 height 12
type input "6.8"
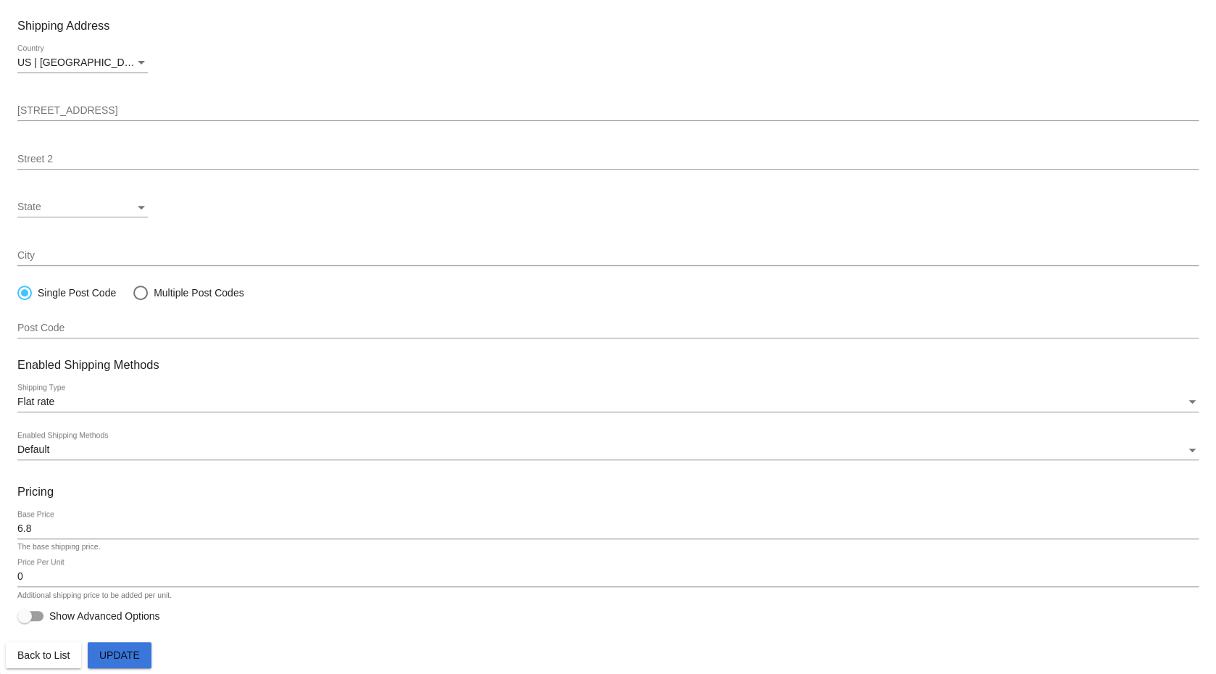
click at [126, 661] on span "Update" at bounding box center [119, 655] width 41 height 12
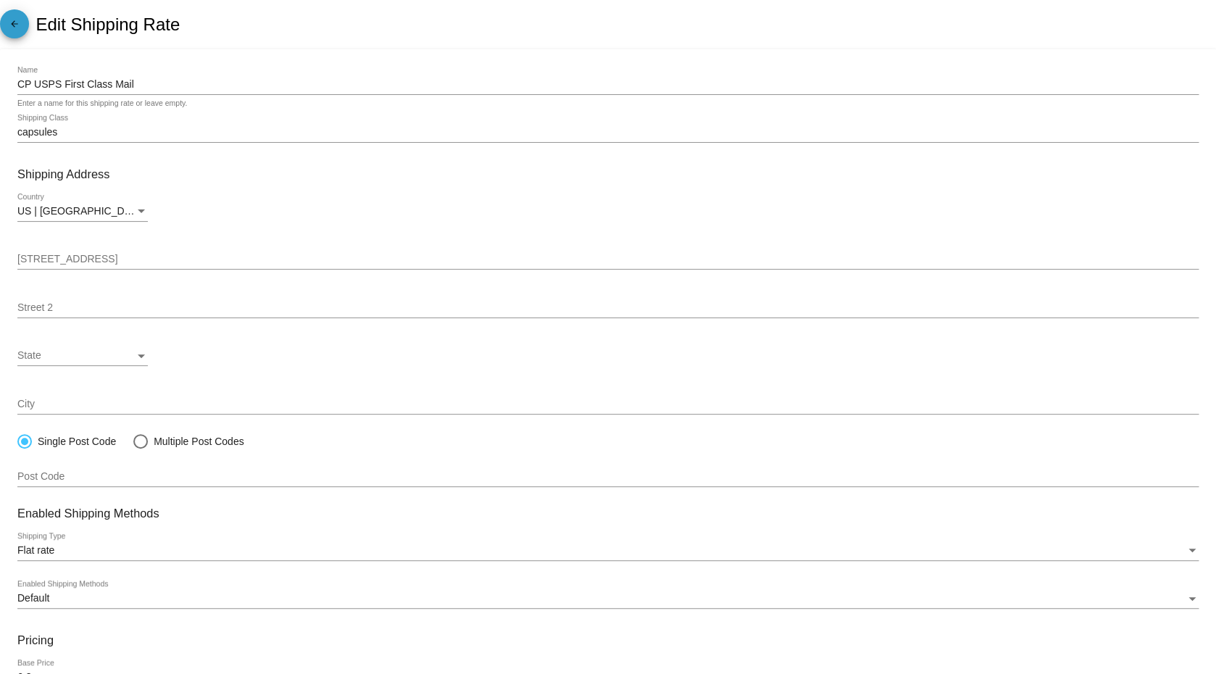
click at [14, 30] on mat-icon "arrow_back" at bounding box center [14, 27] width 17 height 17
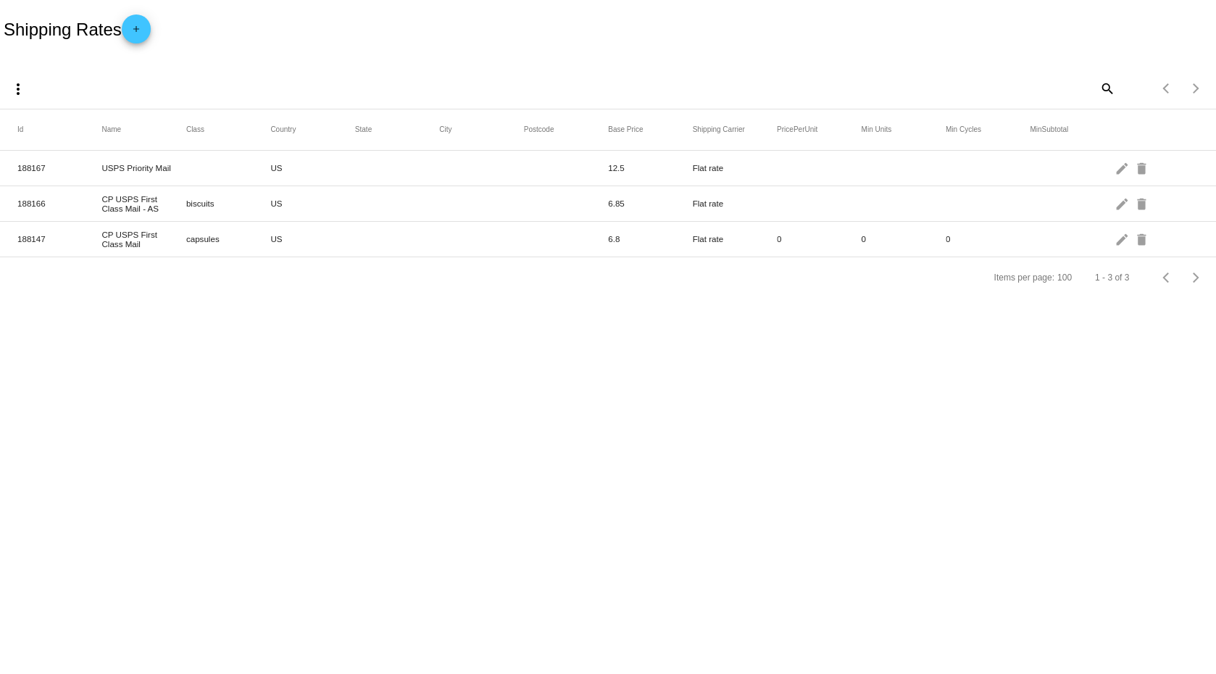
click at [145, 31] on mat-icon "add" at bounding box center [136, 32] width 17 height 17
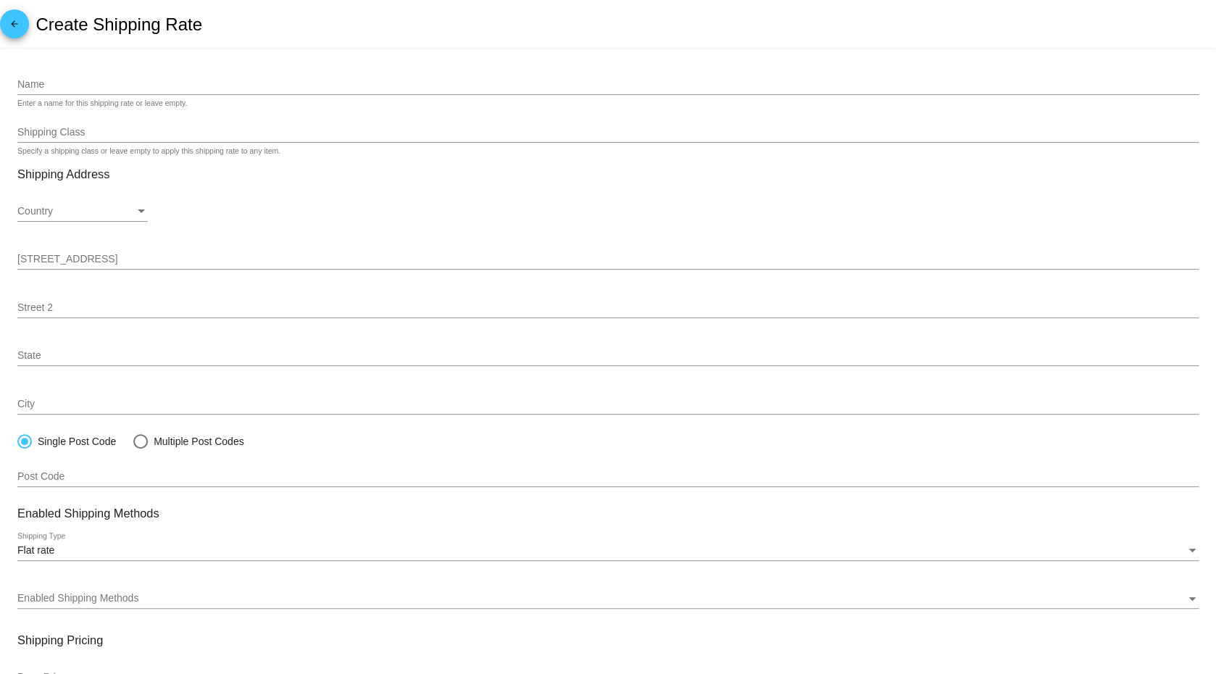
click at [144, 31] on h2 "Create Shipping Rate" at bounding box center [119, 24] width 166 height 20
click at [220, 81] on input "Name" at bounding box center [607, 85] width 1181 height 12
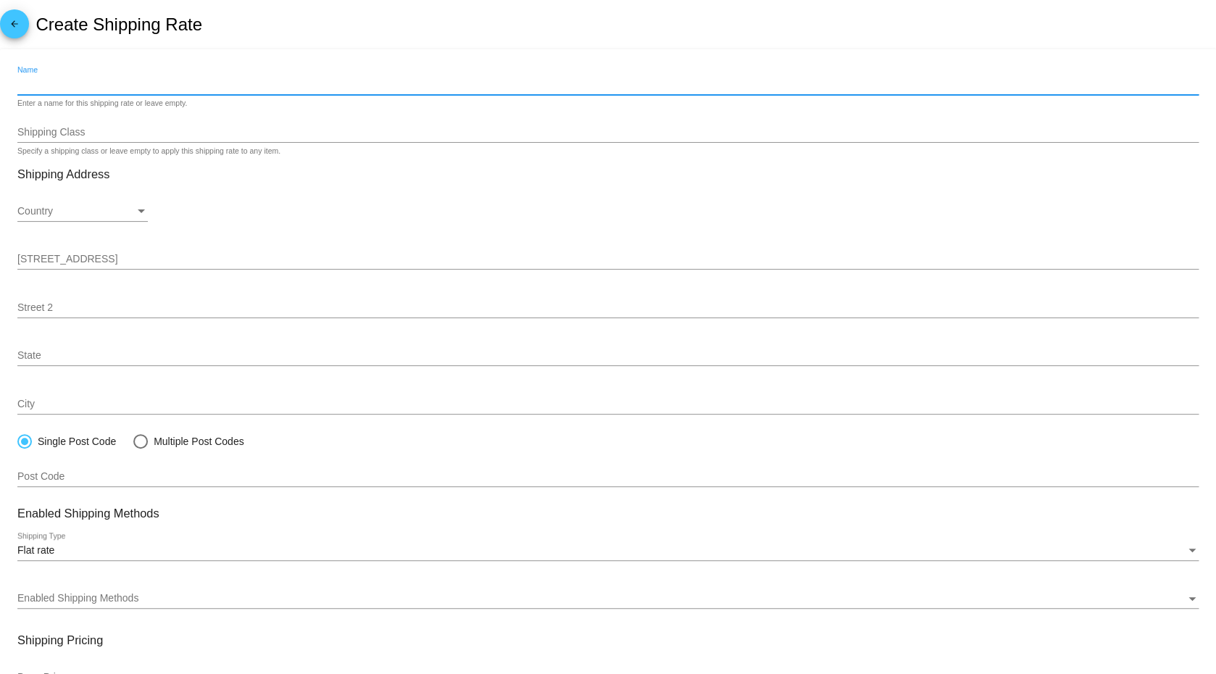
paste input "CP USPS First Class Mail"
type input "CP USPS First Class Mail"
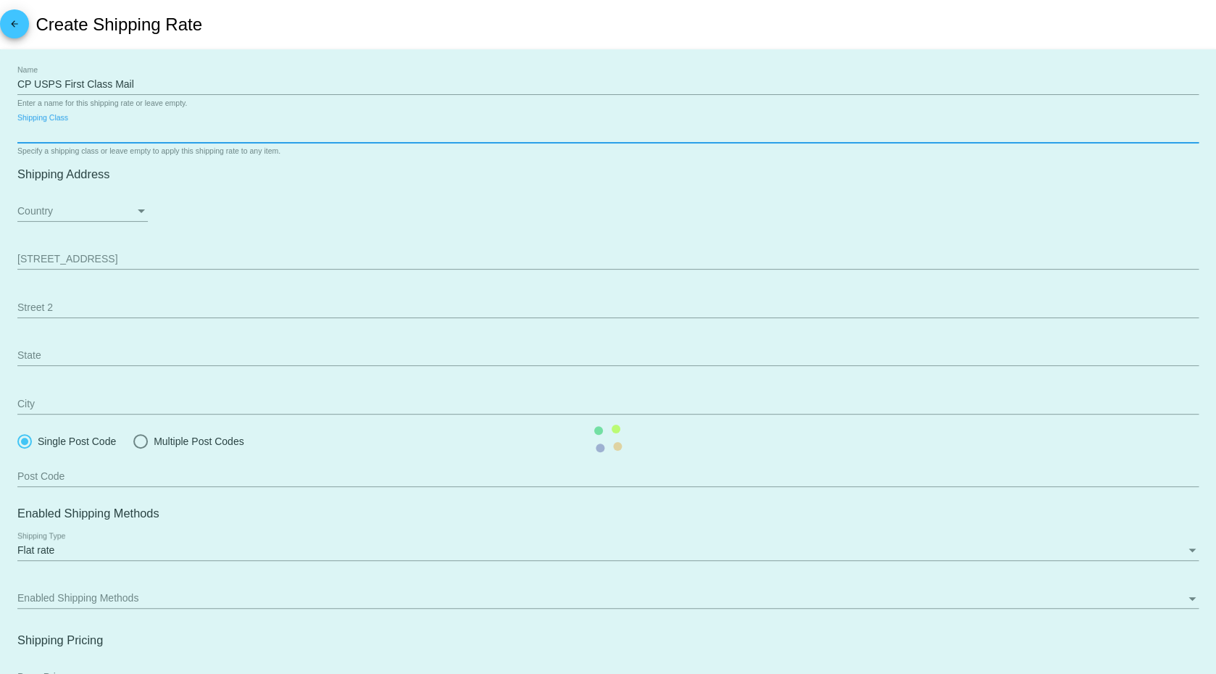
click at [94, 133] on mat-card "CP USPS First Class Mail Name Enter a name for this shipping rate or leave empt…" at bounding box center [608, 438] width 1216 height 779
paste input "multi-biscuits"
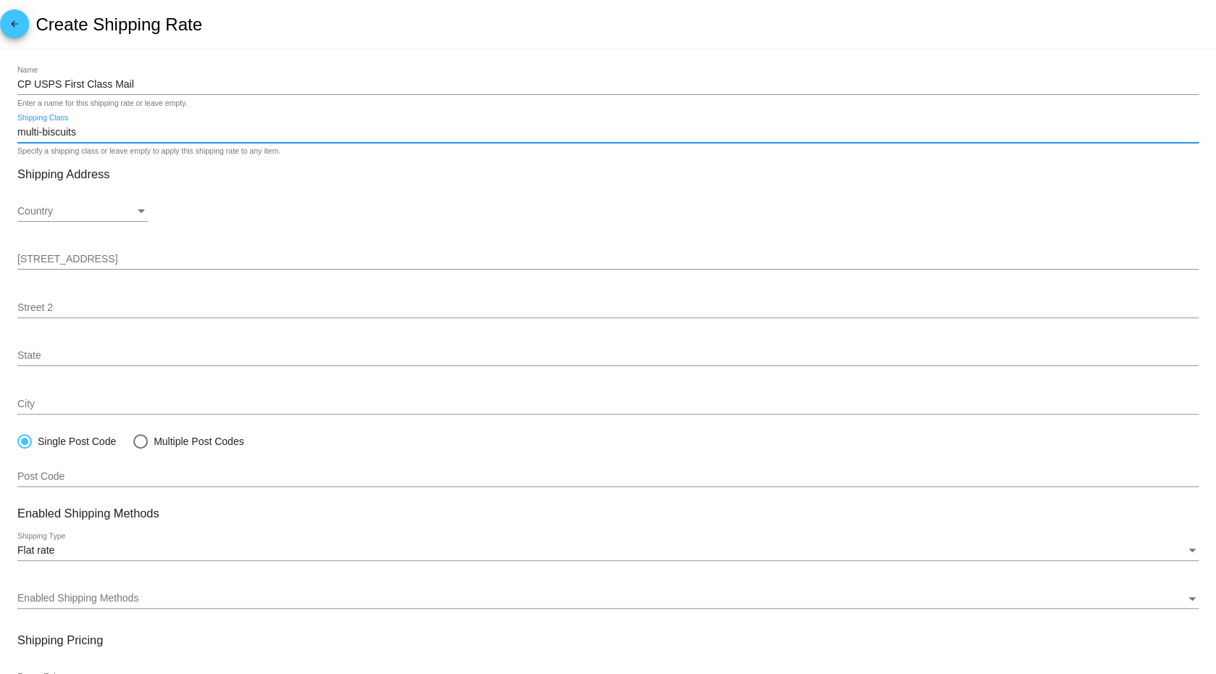
scroll to position [163, 0]
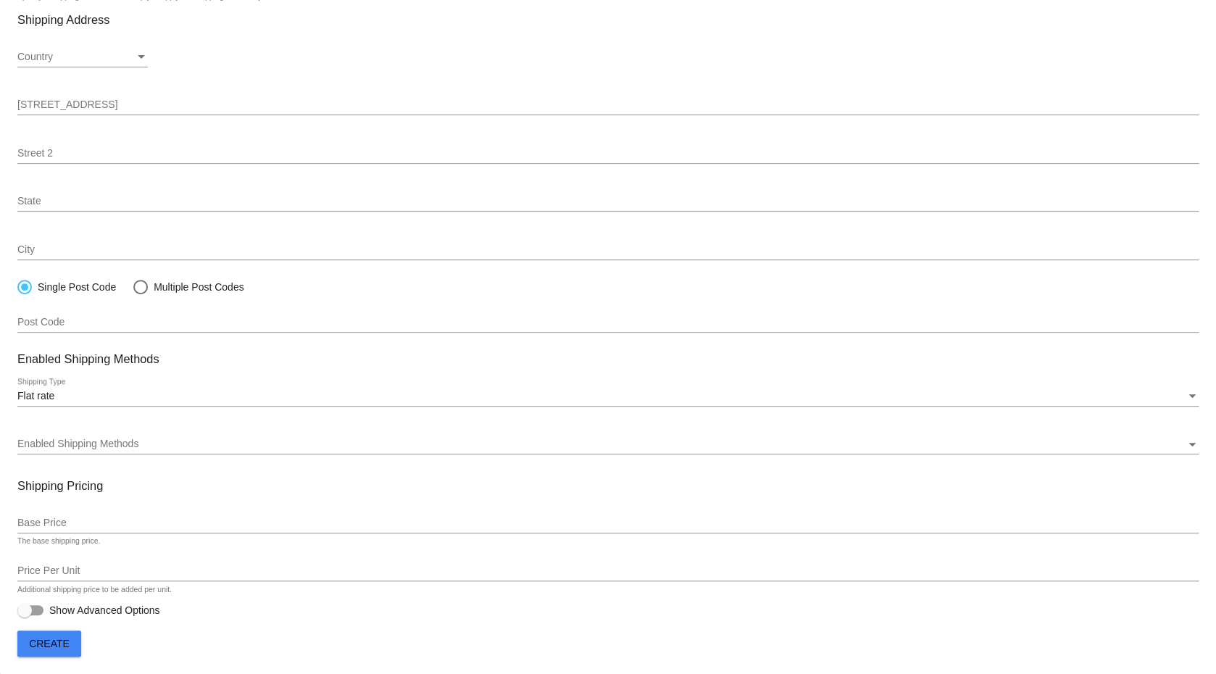
type input "multi-biscuits"
click at [126, 51] on div "Country" at bounding box center [75, 57] width 117 height 12
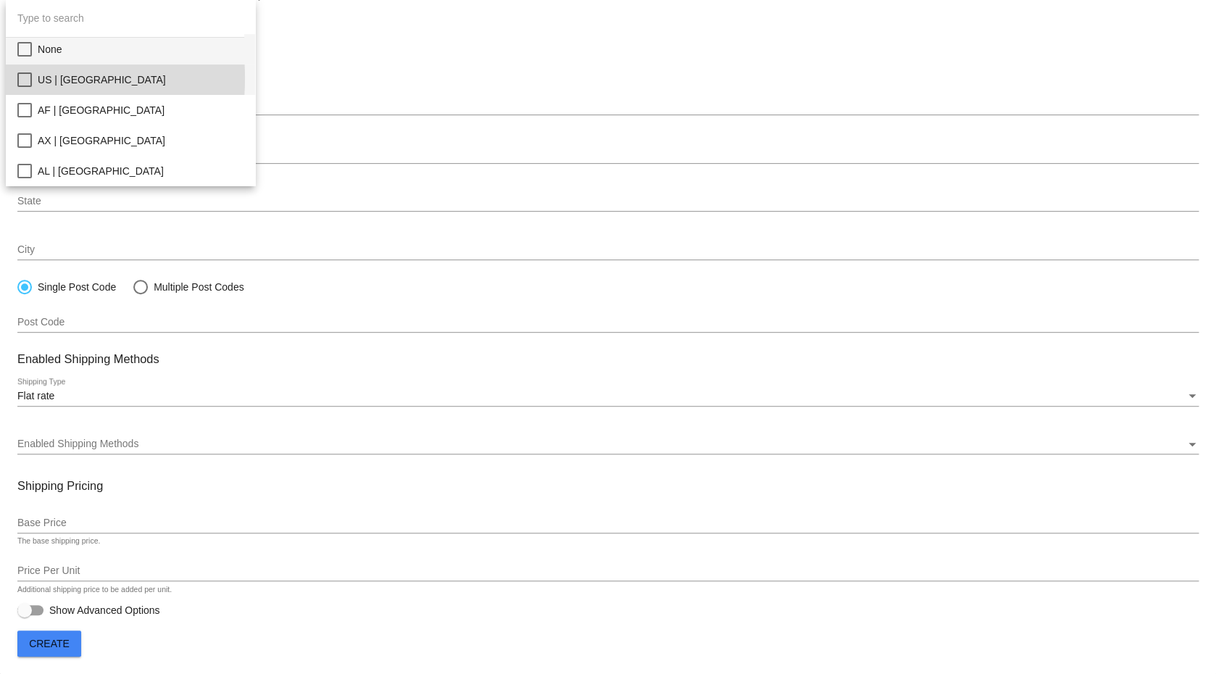
click at [8, 79] on mat-option "US | USA" at bounding box center [130, 80] width 249 height 30
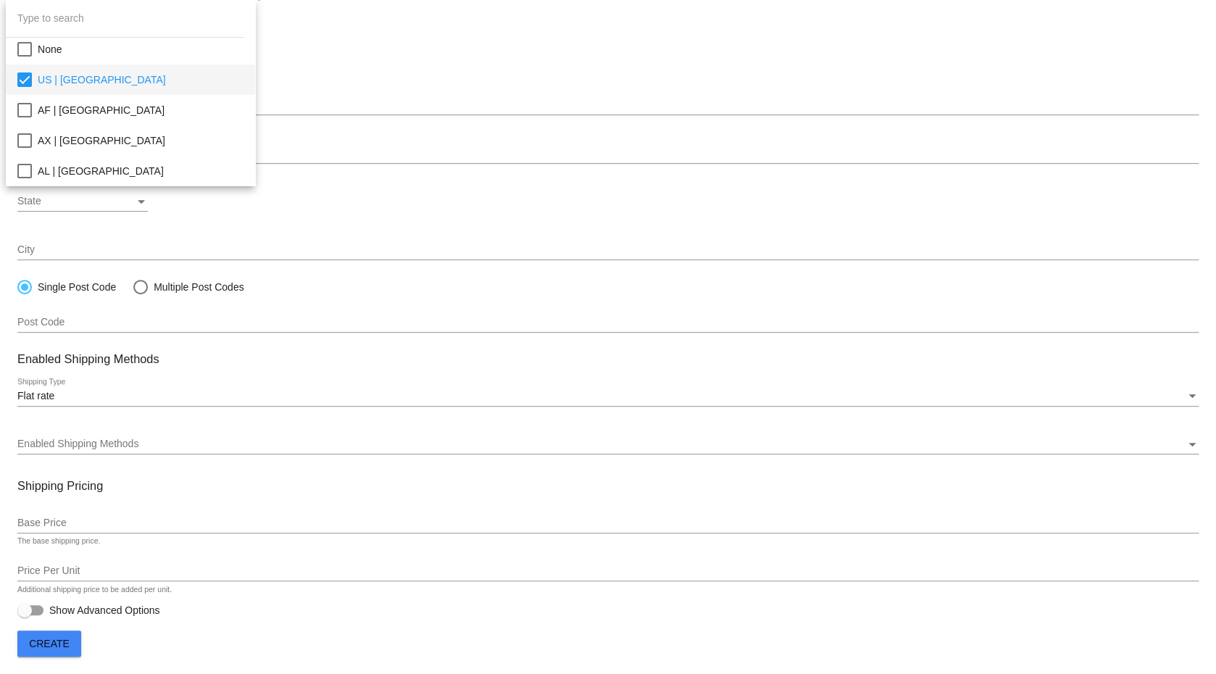
click at [362, 79] on div at bounding box center [608, 337] width 1216 height 674
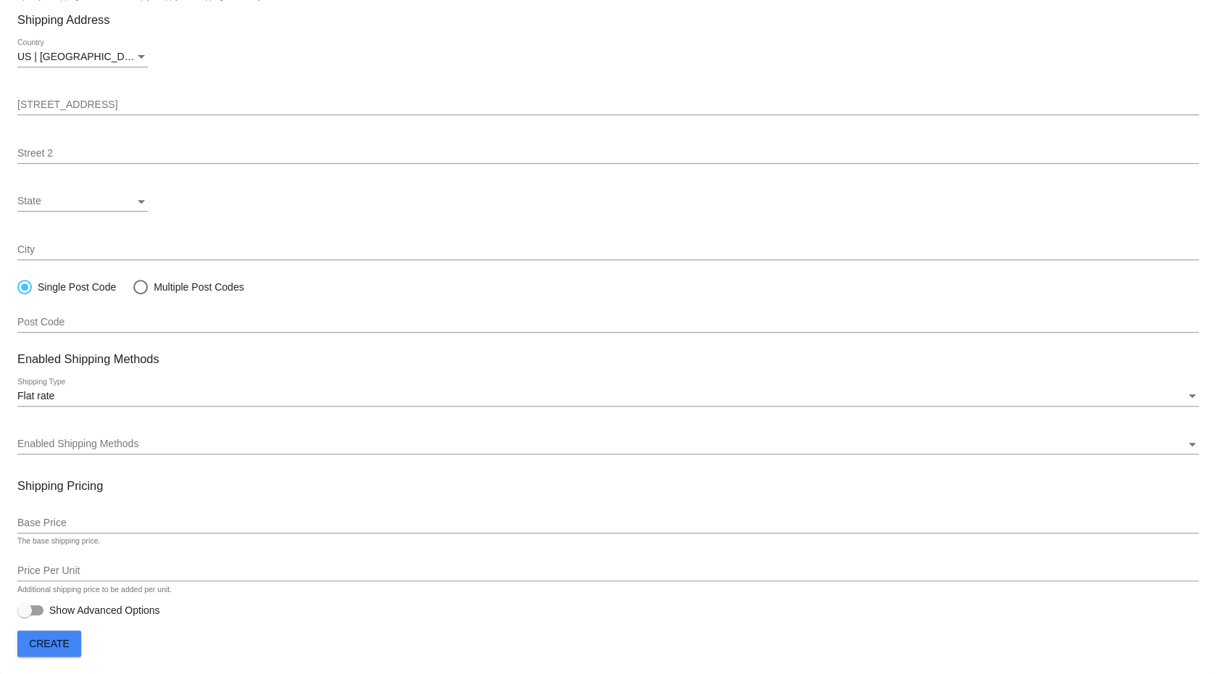
click at [46, 439] on span "Enabled Shipping Methods" at bounding box center [77, 444] width 121 height 12
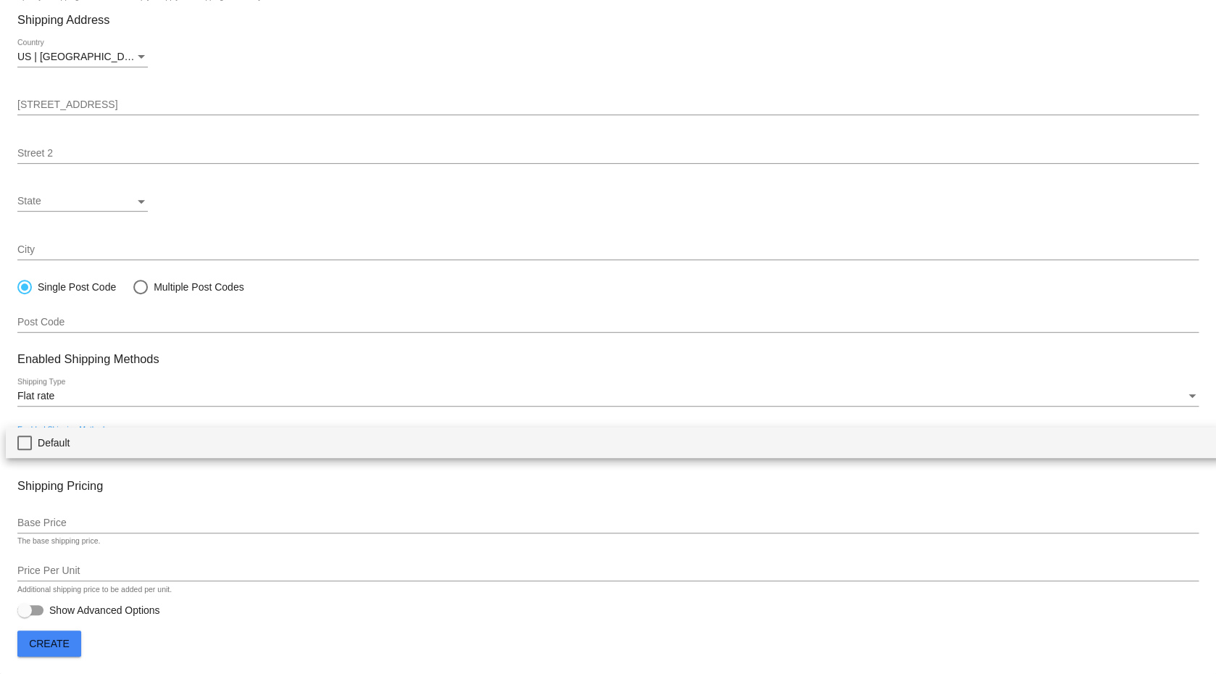
click at [25, 443] on mat-pseudo-checkbox at bounding box center [24, 443] width 14 height 14
click at [79, 515] on div at bounding box center [608, 337] width 1216 height 674
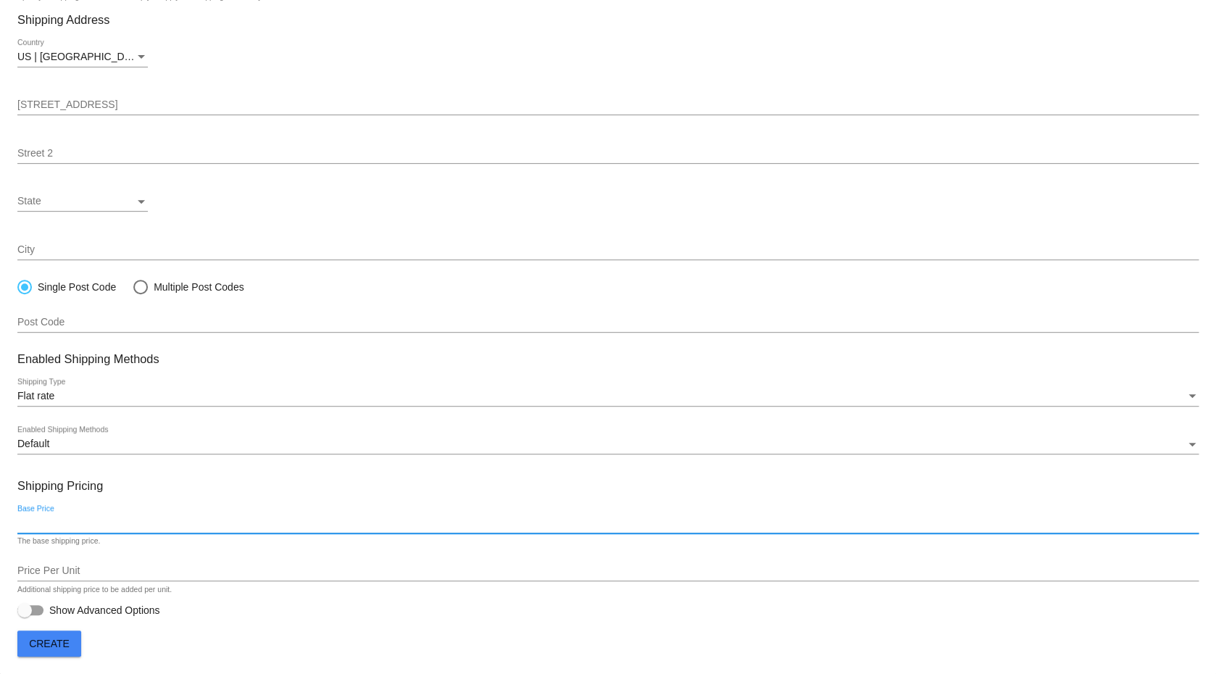
click at [76, 521] on input "Base Price" at bounding box center [607, 524] width 1181 height 12
type input "9.8"
click at [62, 636] on button "Create" at bounding box center [49, 644] width 64 height 26
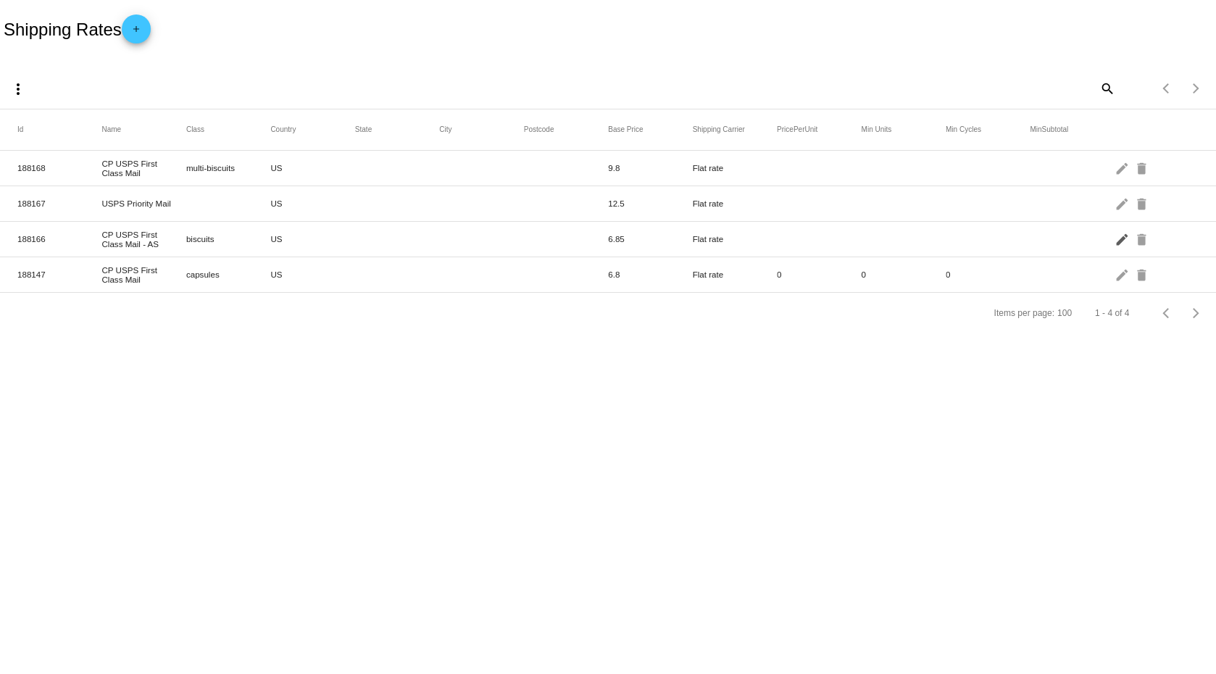
click at [1119, 241] on mat-icon "edit" at bounding box center [1122, 239] width 17 height 22
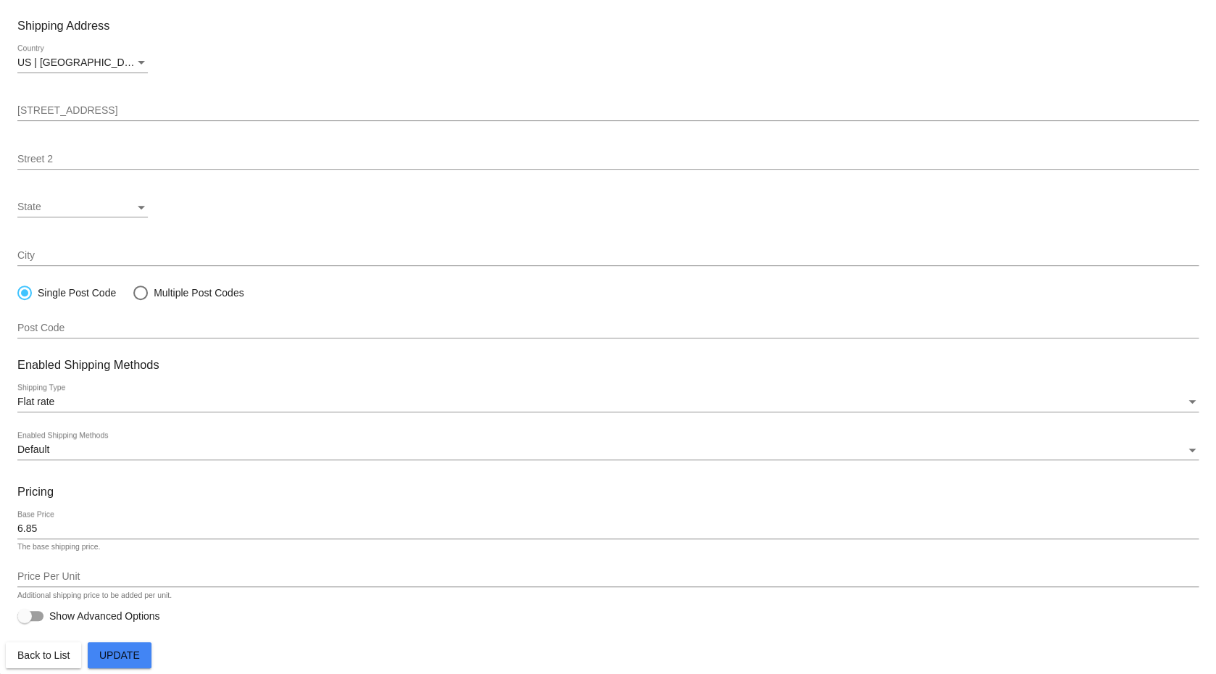
scroll to position [19, 0]
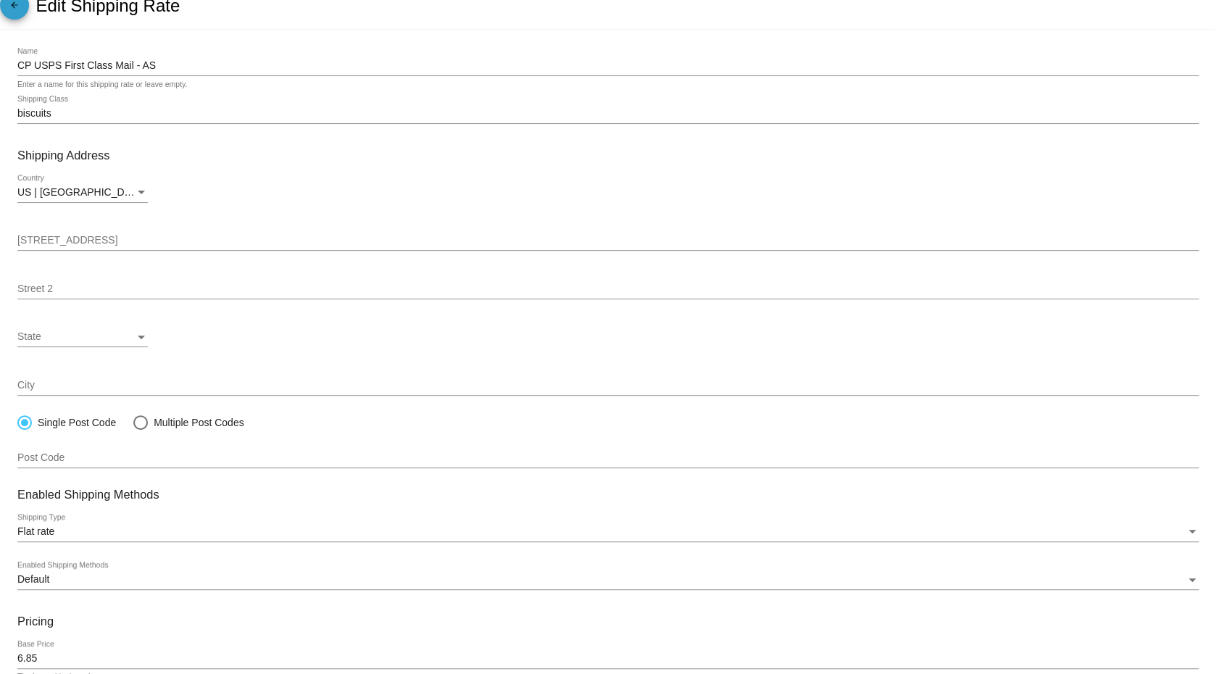
click at [17, 15] on mat-icon "arrow_back" at bounding box center [14, 8] width 17 height 17
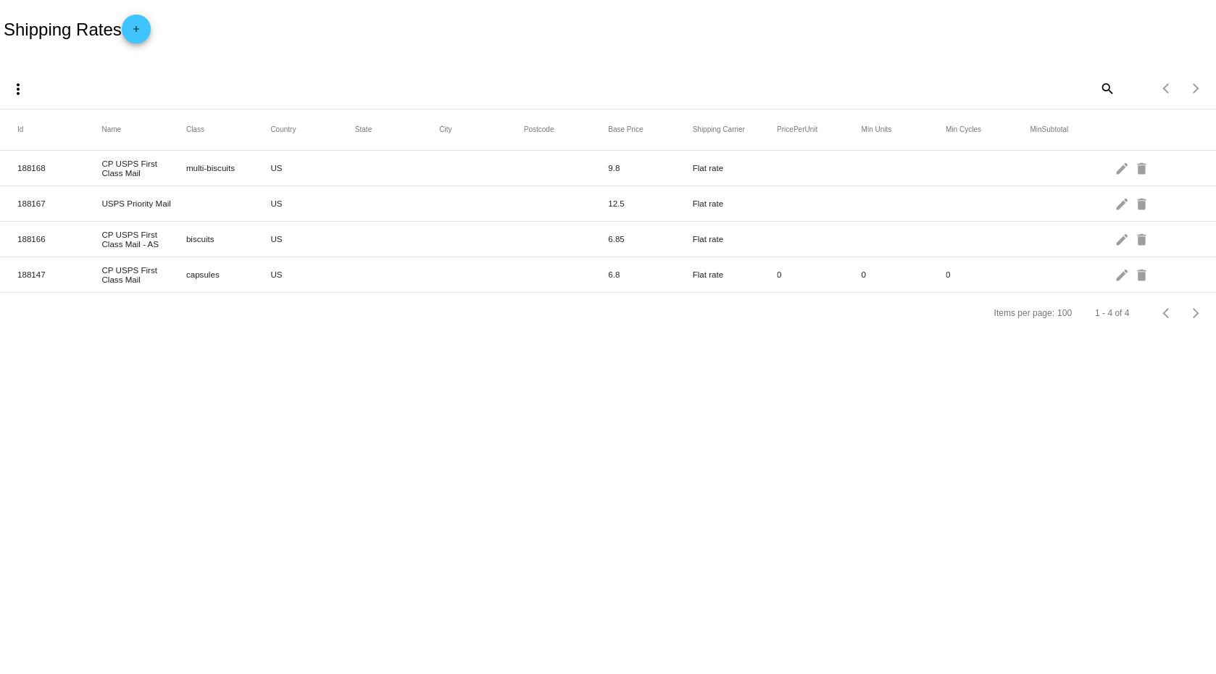
click at [1121, 282] on mat-icon "edit" at bounding box center [1122, 274] width 17 height 22
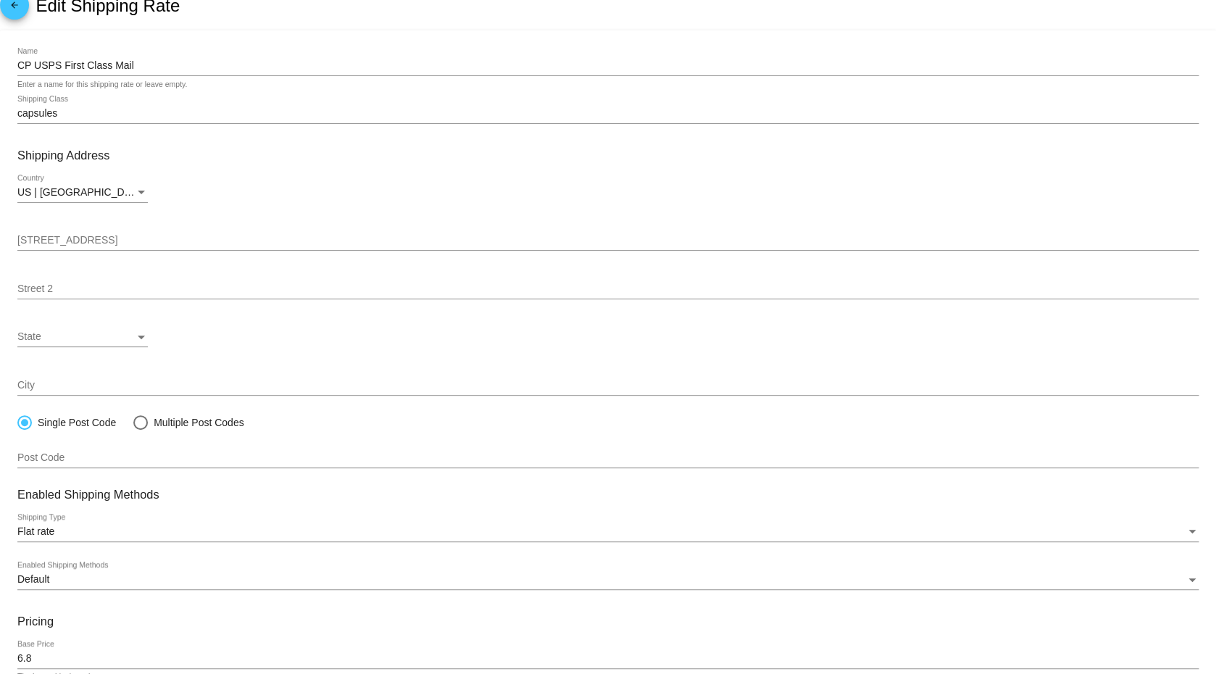
scroll to position [19, 0]
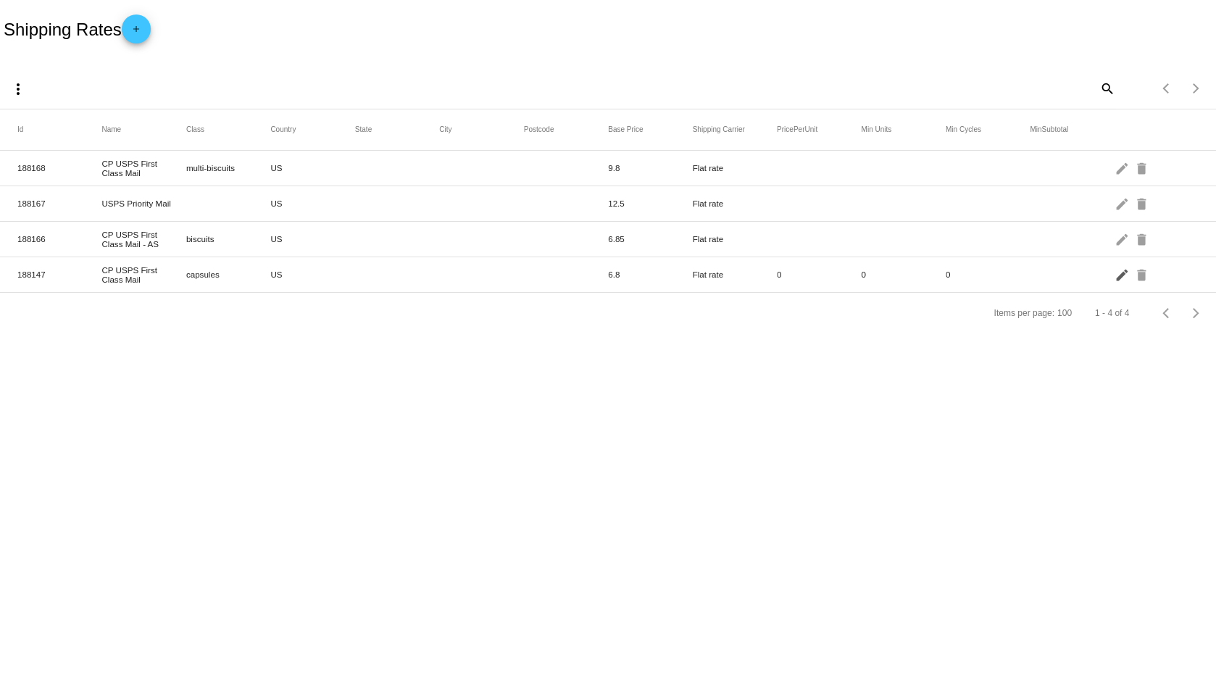
click at [1122, 277] on mat-icon "edit" at bounding box center [1122, 274] width 17 height 22
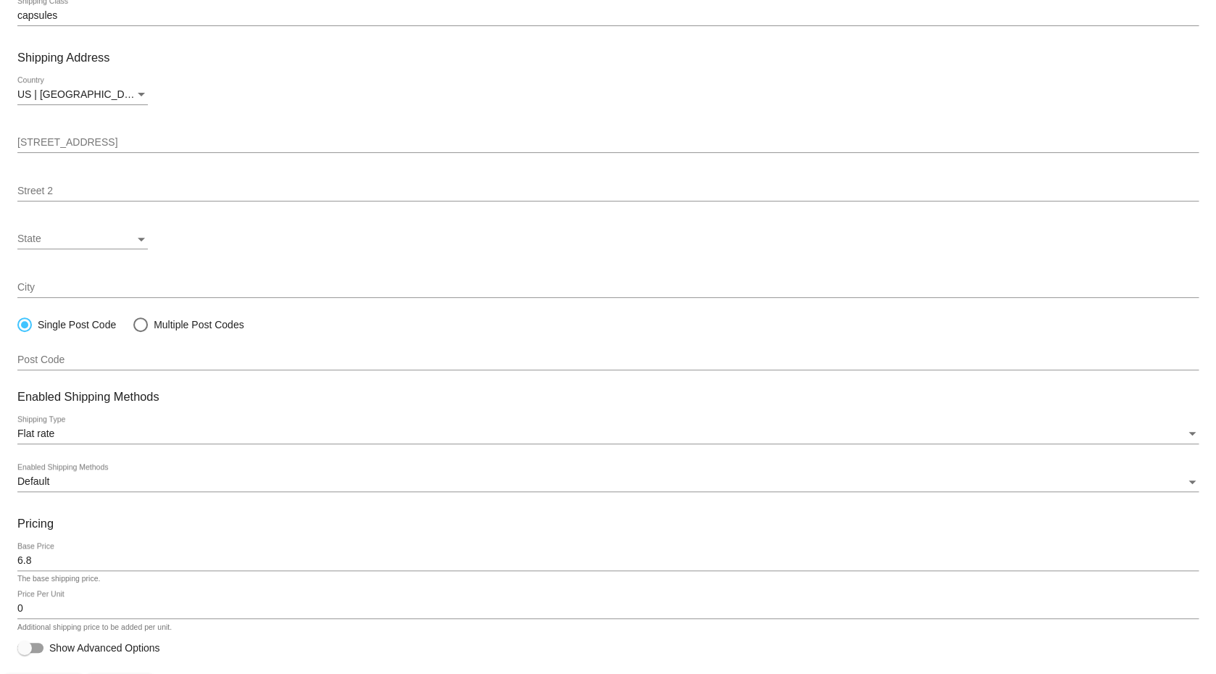
scroll to position [157, 0]
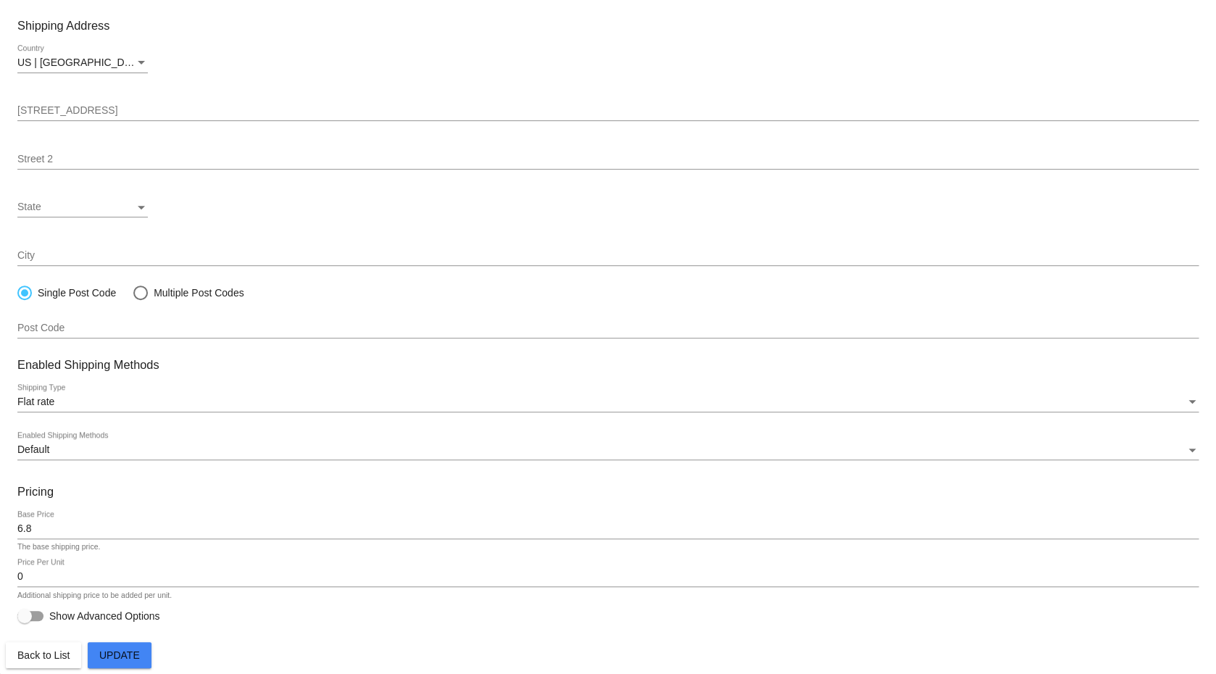
click at [675, 568] on div "0 Price Per Unit" at bounding box center [607, 573] width 1181 height 28
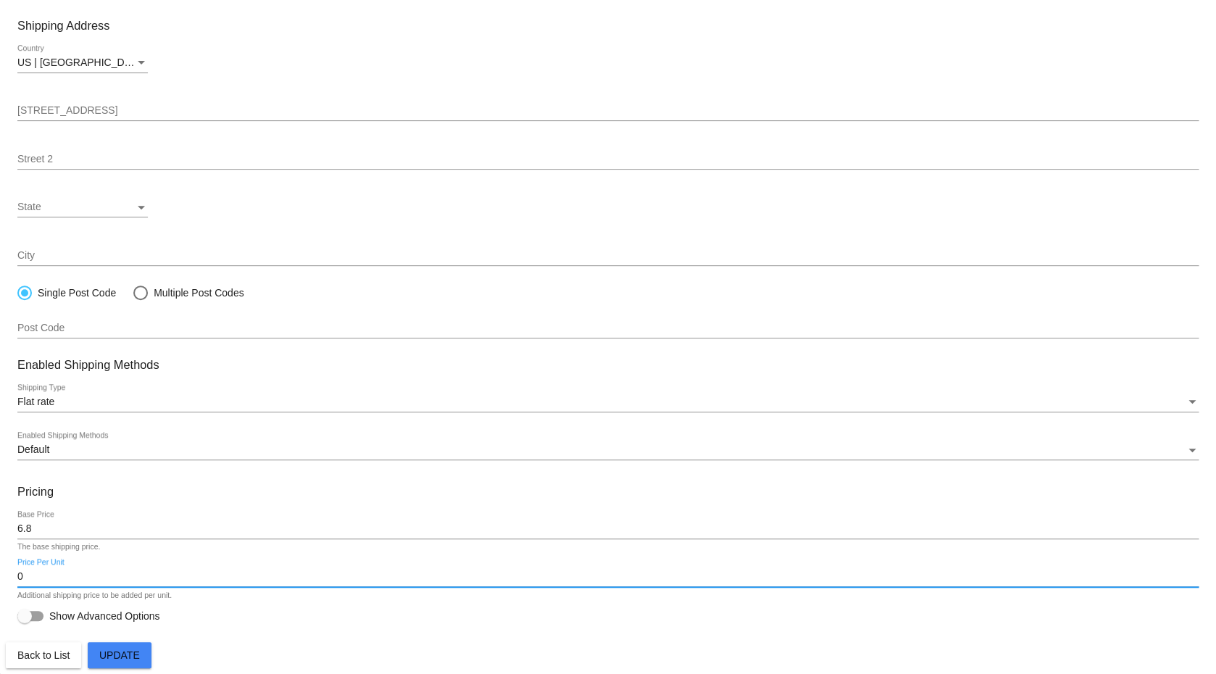
click at [675, 568] on div "0 Price Per Unit" at bounding box center [607, 573] width 1181 height 28
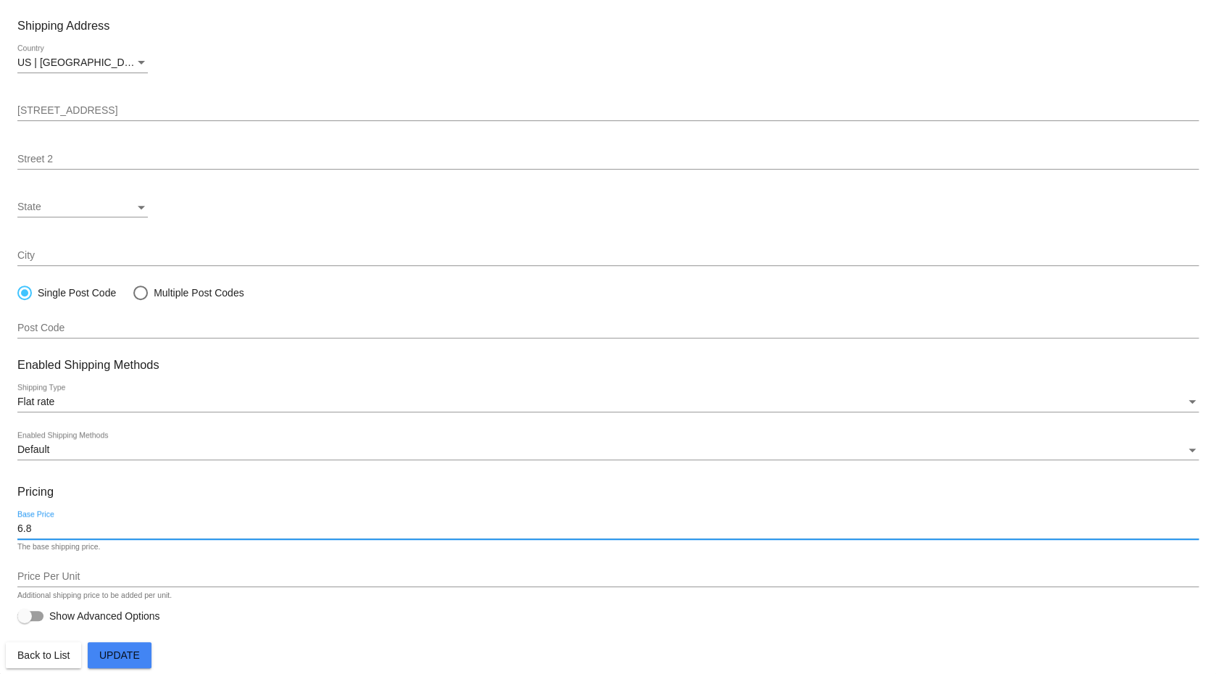
click at [653, 523] on input "6.8" at bounding box center [607, 529] width 1181 height 12
click at [42, 615] on div at bounding box center [30, 616] width 26 height 10
click at [25, 621] on input "Show Advanced Options" at bounding box center [24, 621] width 1 height 1
checkbox input "true"
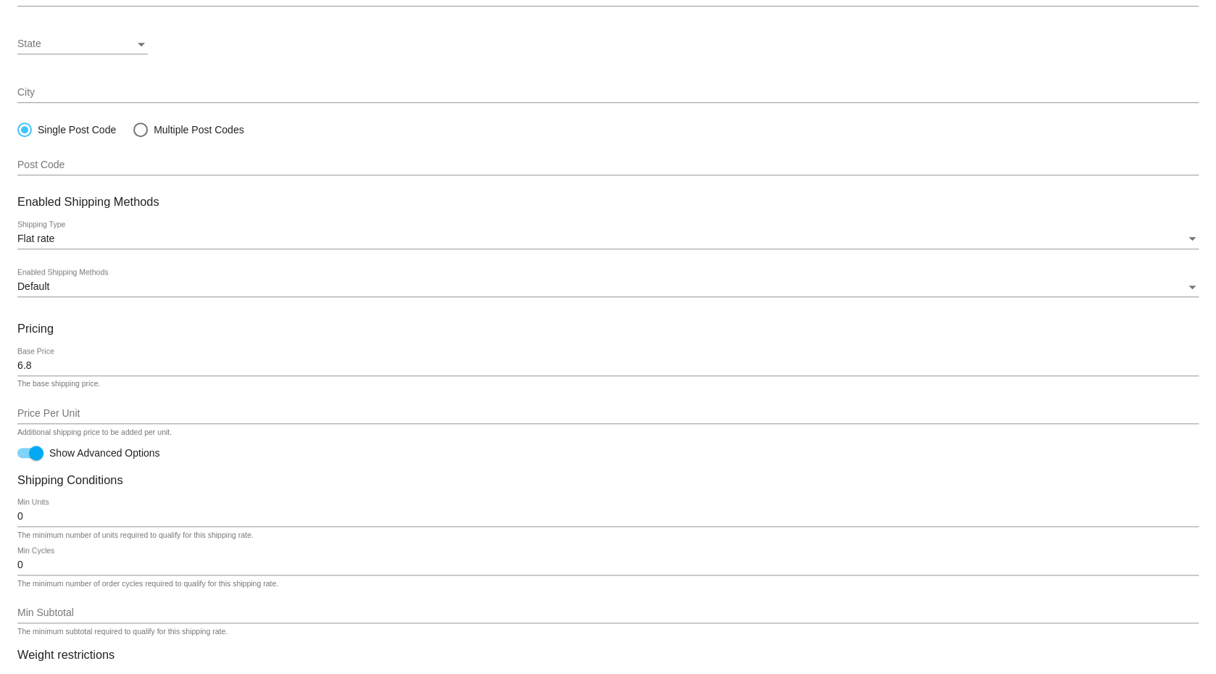
scroll to position [321, 0]
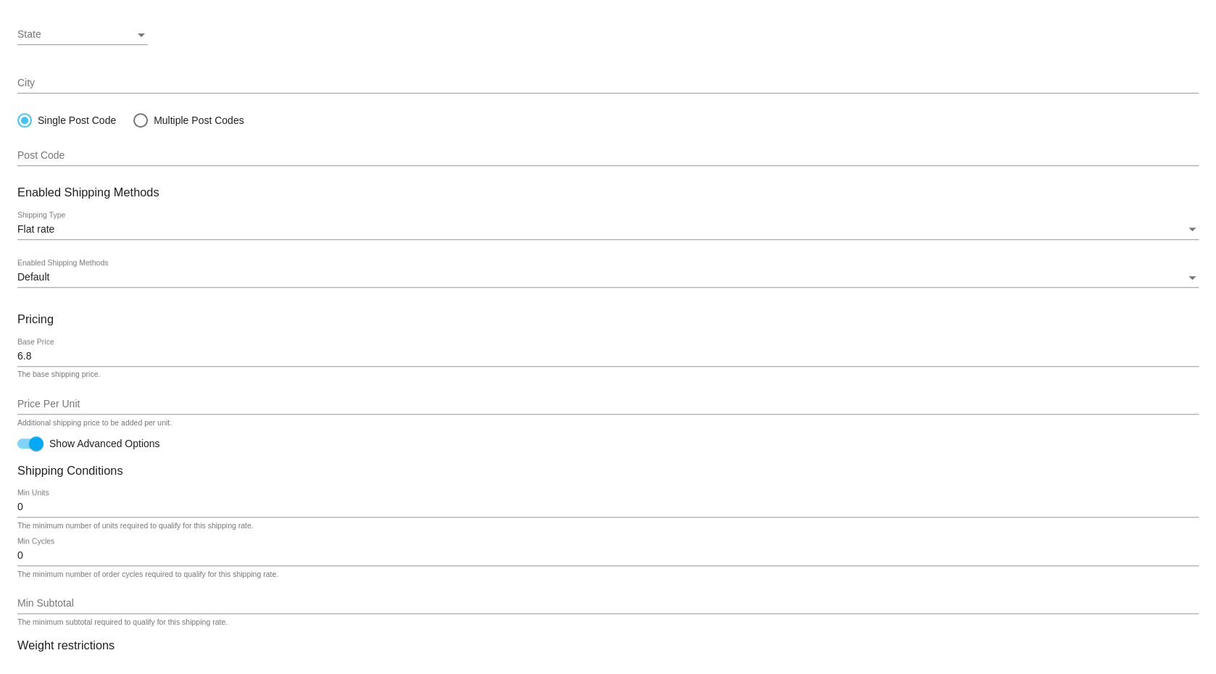
click at [198, 512] on input "0" at bounding box center [607, 508] width 1181 height 12
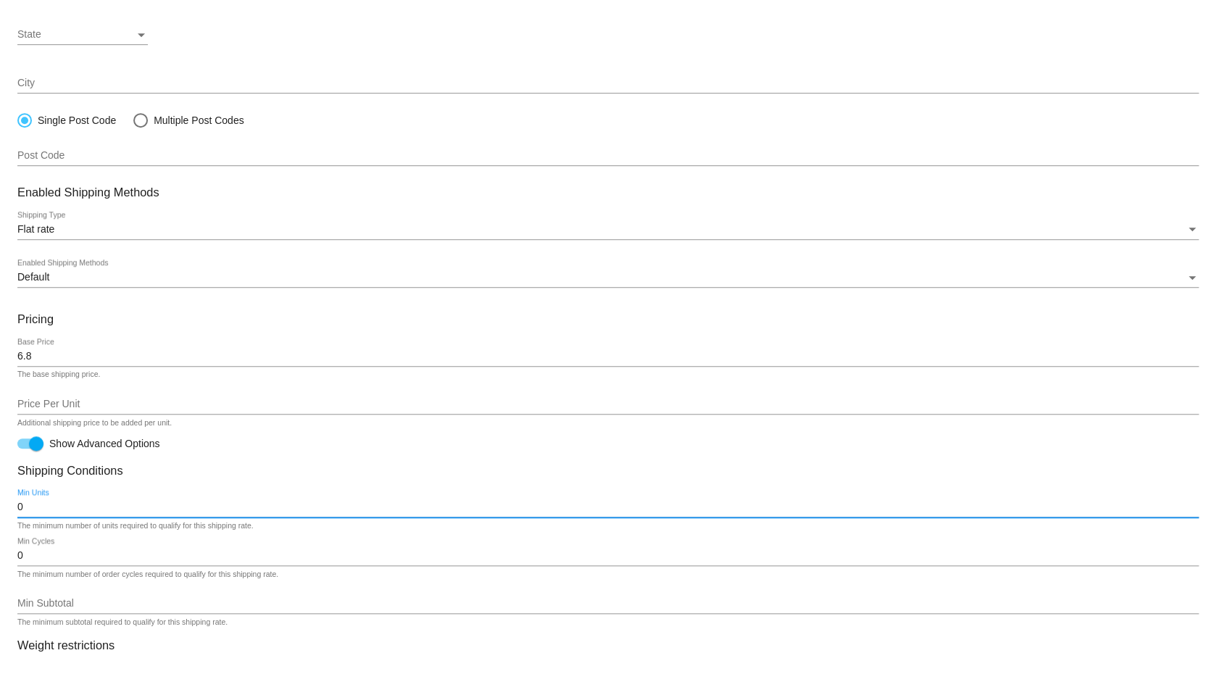
click at [198, 512] on input "0" at bounding box center [607, 508] width 1181 height 12
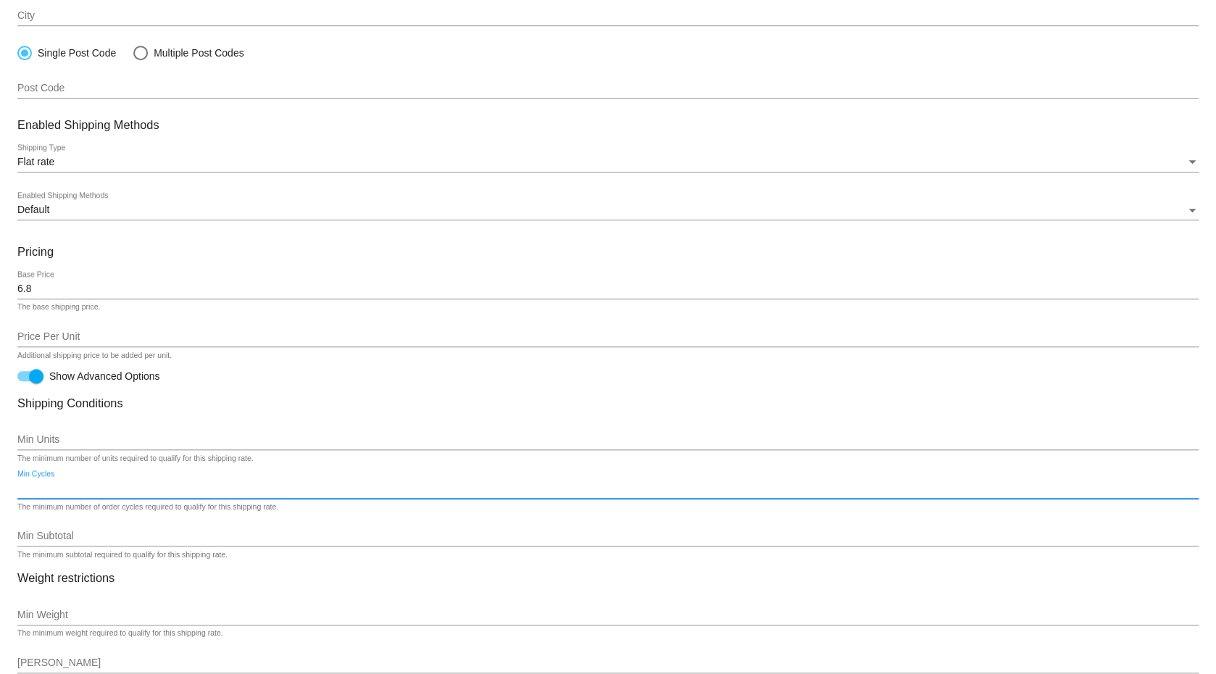
scroll to position [511, 0]
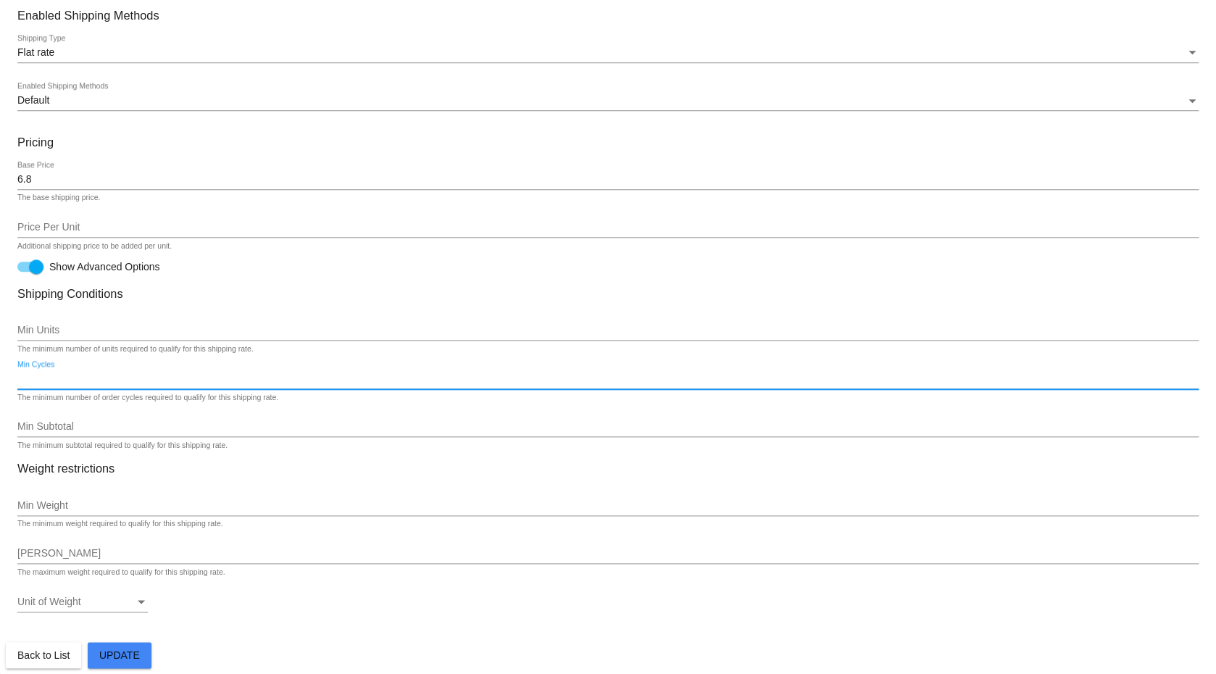
click at [41, 262] on div at bounding box center [36, 266] width 14 height 14
click at [25, 272] on input "Show Advanced Options" at bounding box center [24, 272] width 1 height 1
checkbox input "false"
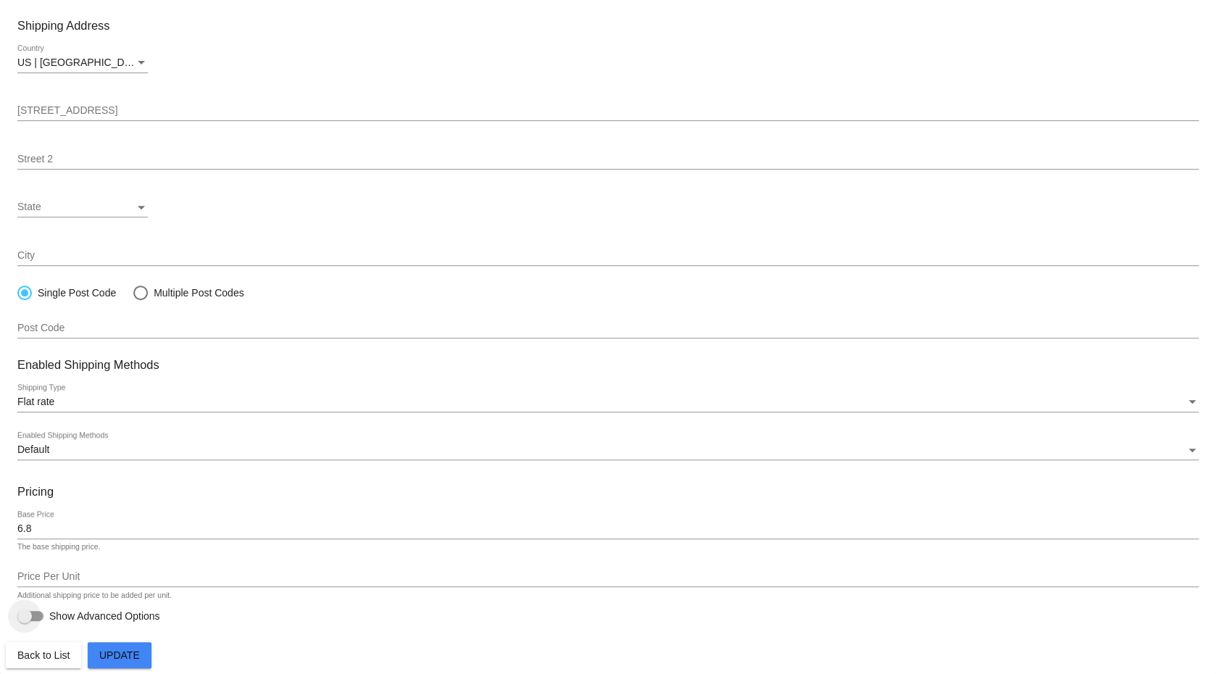
scroll to position [157, 0]
click at [145, 647] on button "Update" at bounding box center [120, 655] width 64 height 26
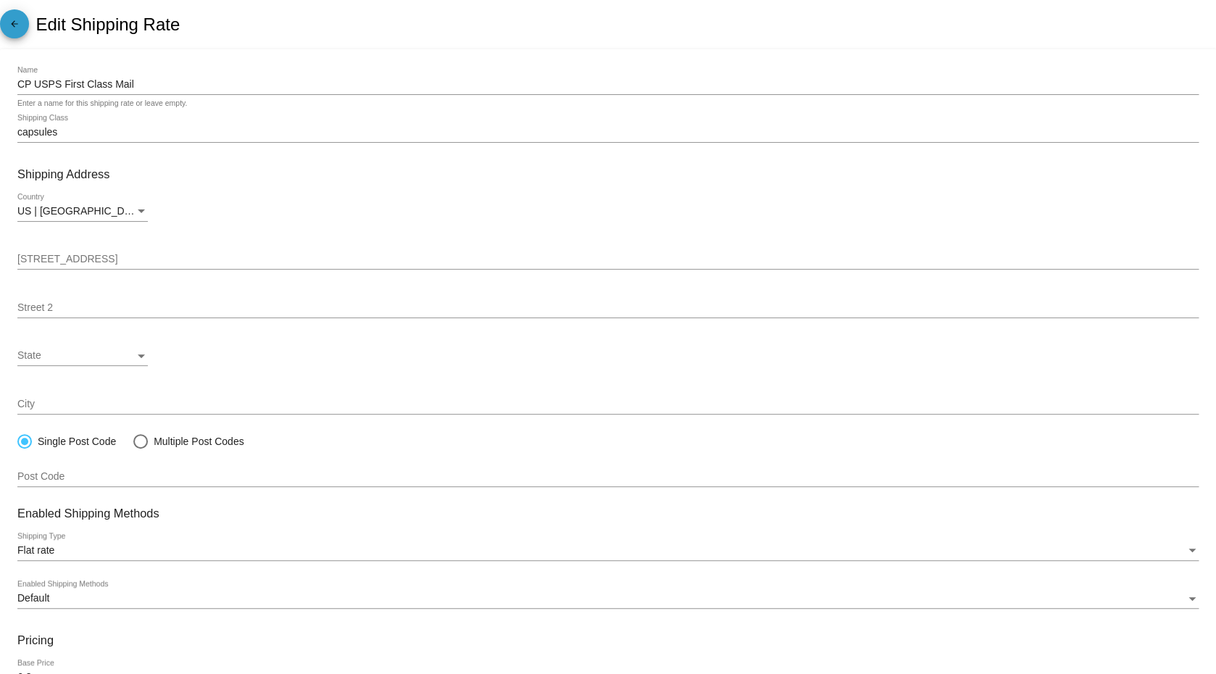
click at [17, 31] on mat-icon "arrow_back" at bounding box center [14, 27] width 17 height 17
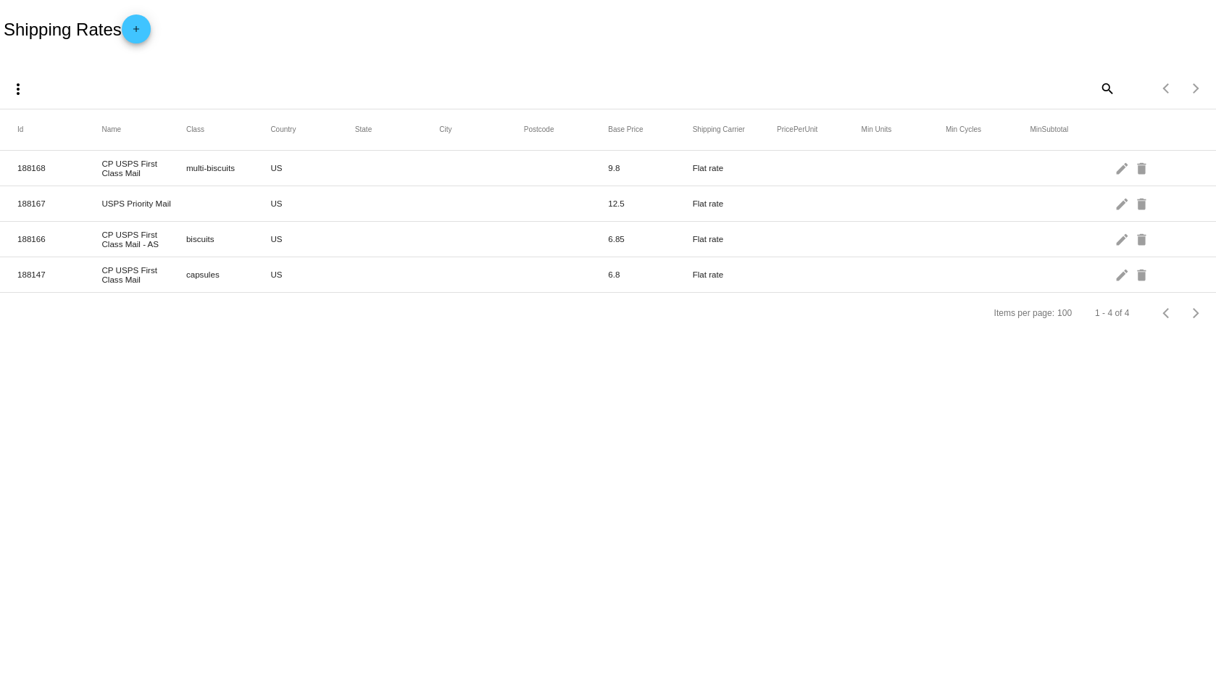
click at [382, 59] on div "more_vert search Items per page: 100 1 - 4 of 4" at bounding box center [608, 83] width 1216 height 51
click at [145, 26] on mat-icon "add" at bounding box center [136, 32] width 17 height 17
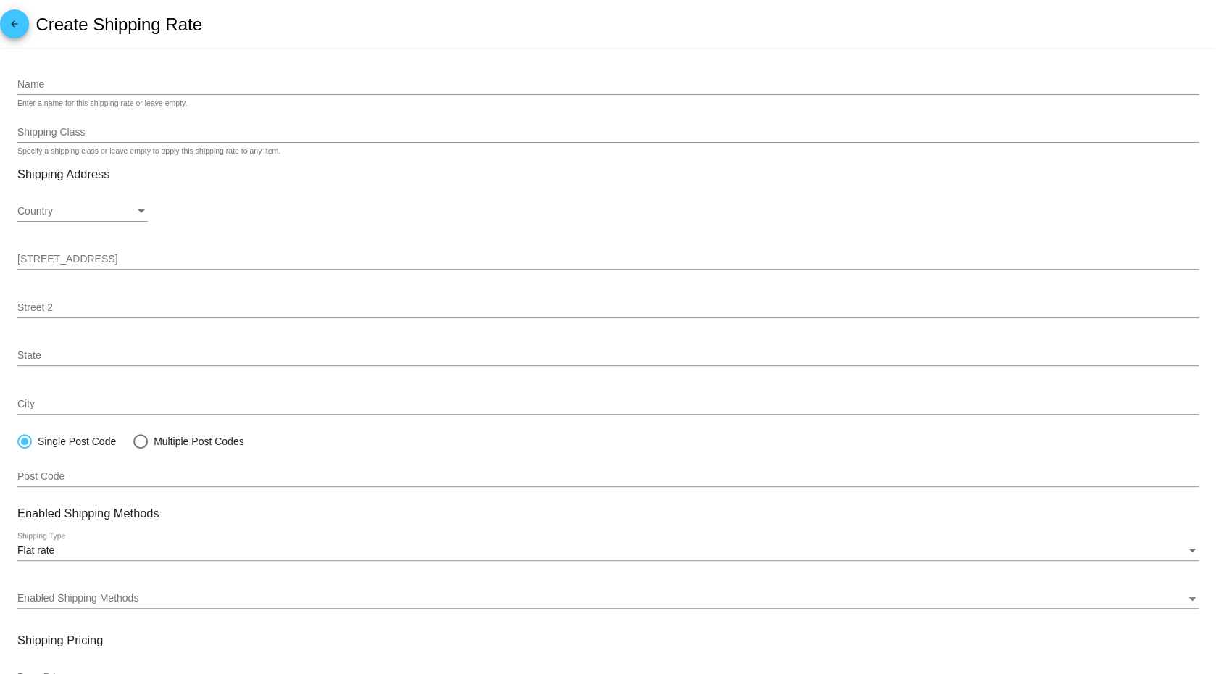
click at [211, 80] on input "Name" at bounding box center [607, 85] width 1181 height 12
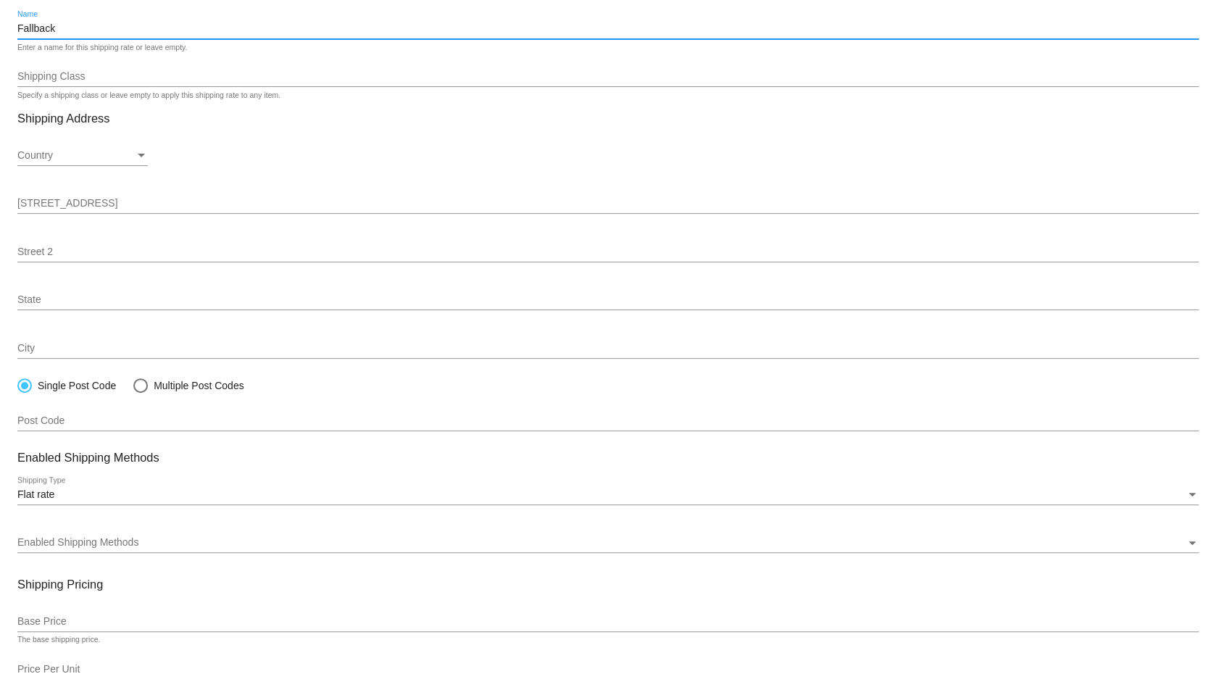
scroll to position [163, 0]
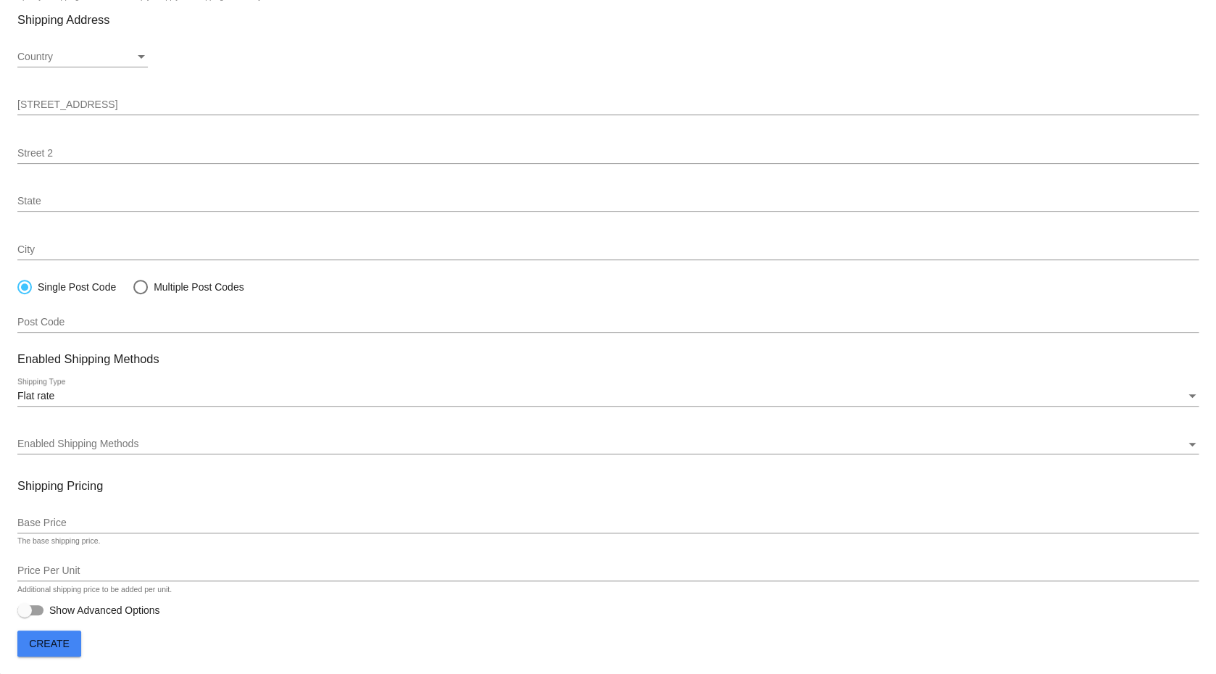
type input "Fallback"
click at [154, 436] on div "Enabled Shipping Methods Enabled Shipping Methods" at bounding box center [607, 440] width 1181 height 28
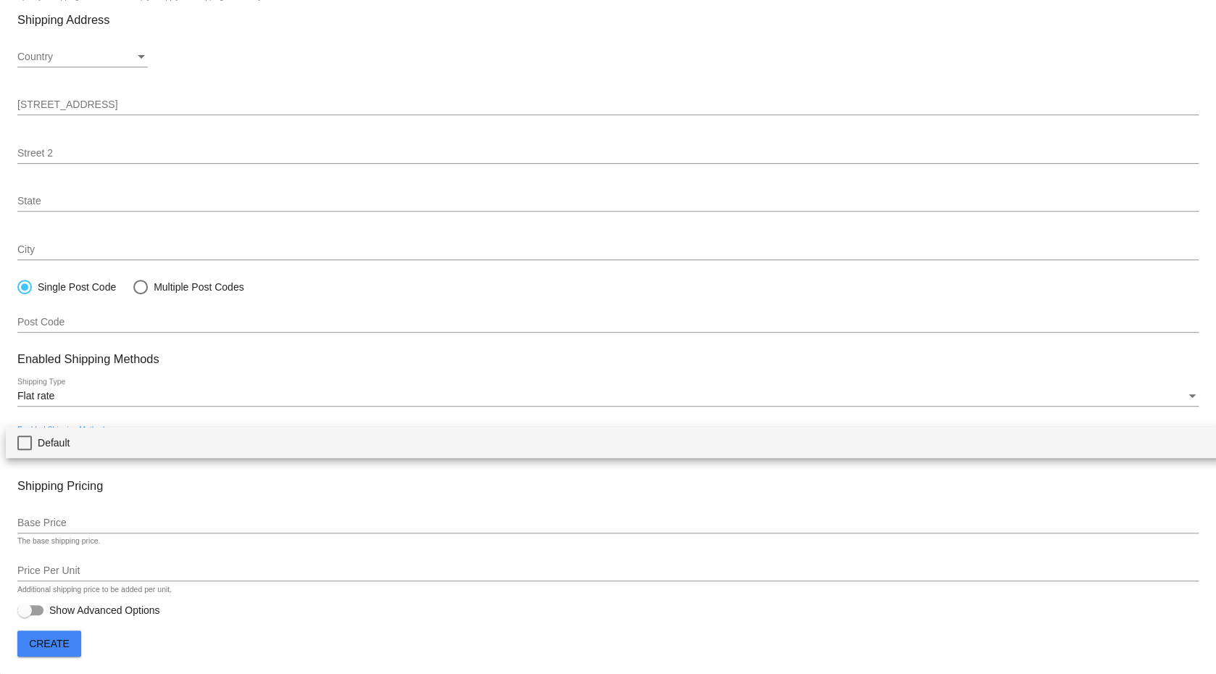
click at [29, 444] on mat-pseudo-checkbox at bounding box center [24, 443] width 14 height 14
click at [82, 525] on div at bounding box center [608, 337] width 1216 height 674
click at [88, 516] on div "Base Price" at bounding box center [607, 519] width 1181 height 28
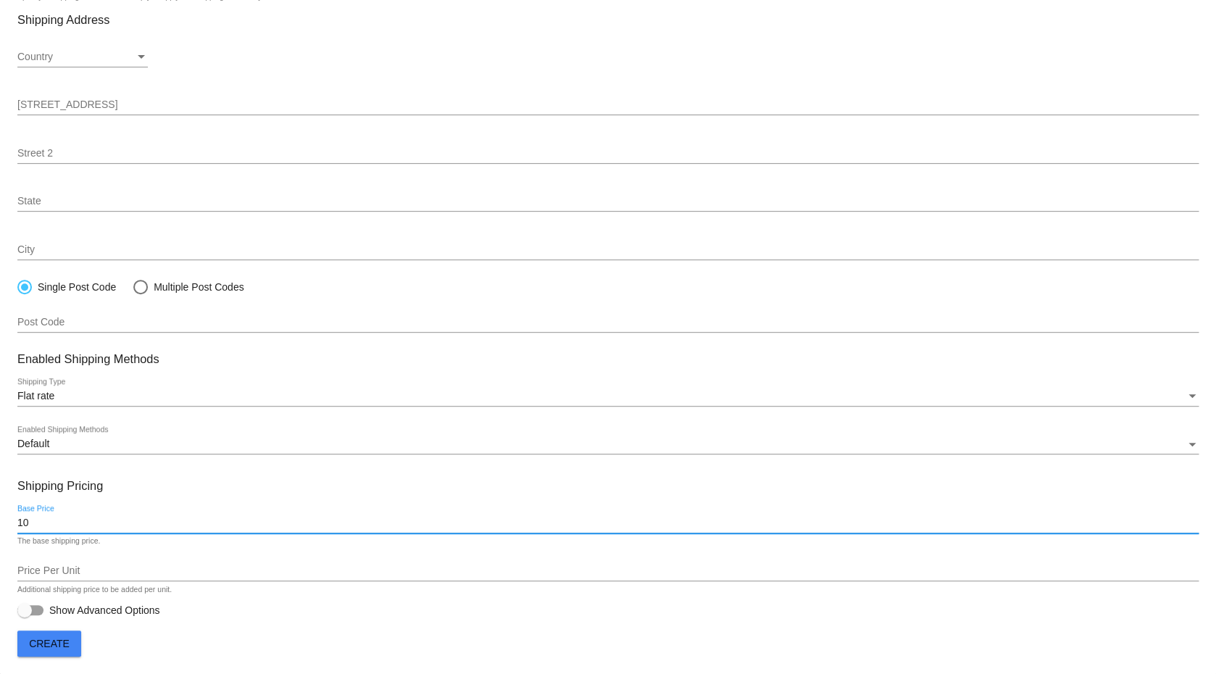
type input "10"
click at [61, 641] on span "Create" at bounding box center [49, 644] width 41 height 12
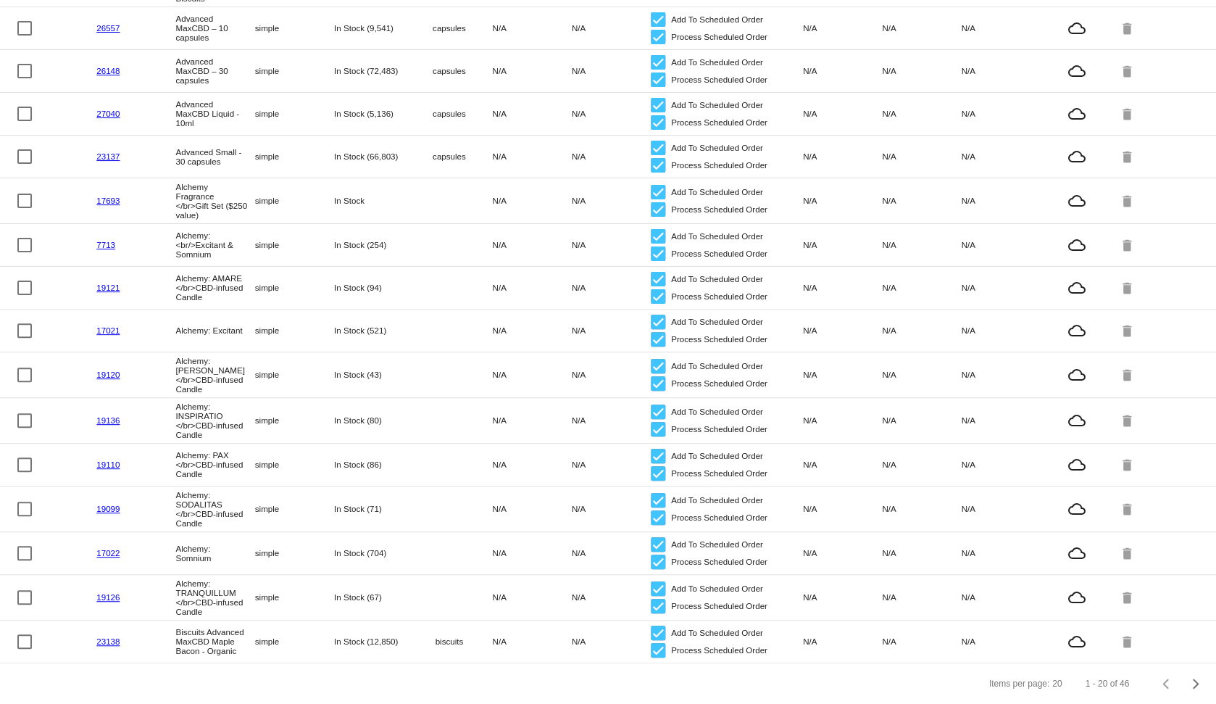
scroll to position [393, 0]
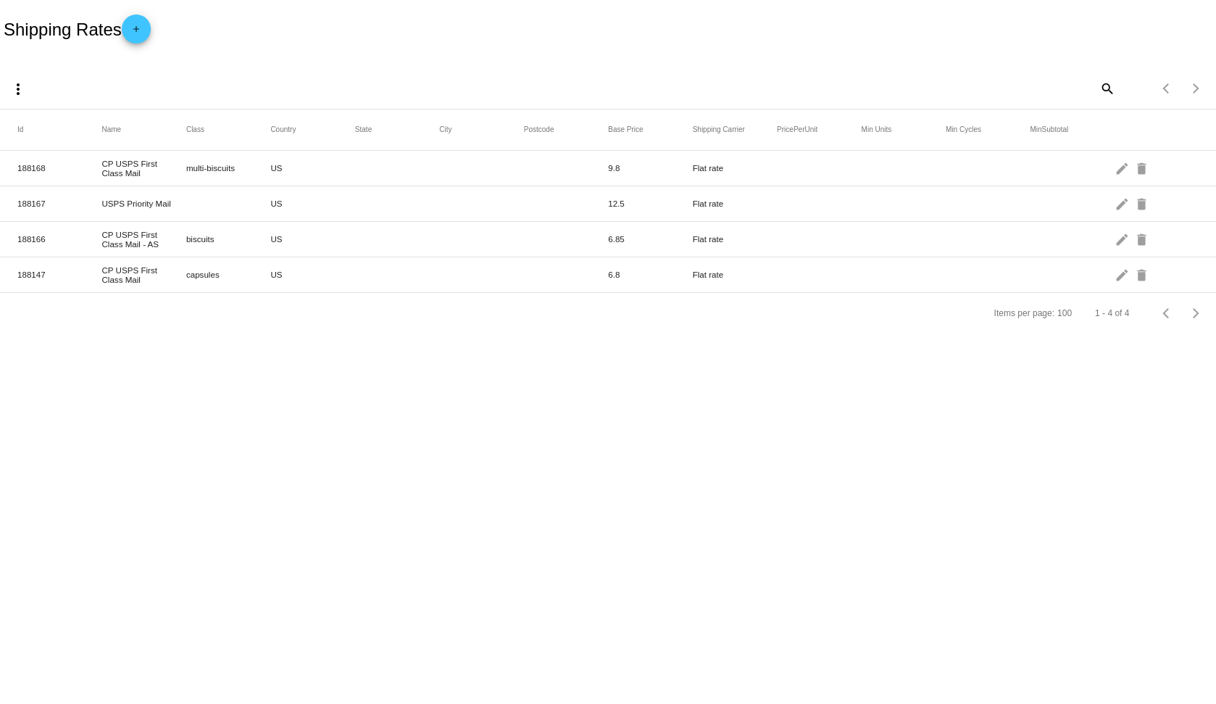
click at [855, 7] on div "Shipping Rates add" at bounding box center [608, 29] width 1216 height 58
click at [1120, 311] on mat-icon "edit" at bounding box center [1122, 310] width 17 height 22
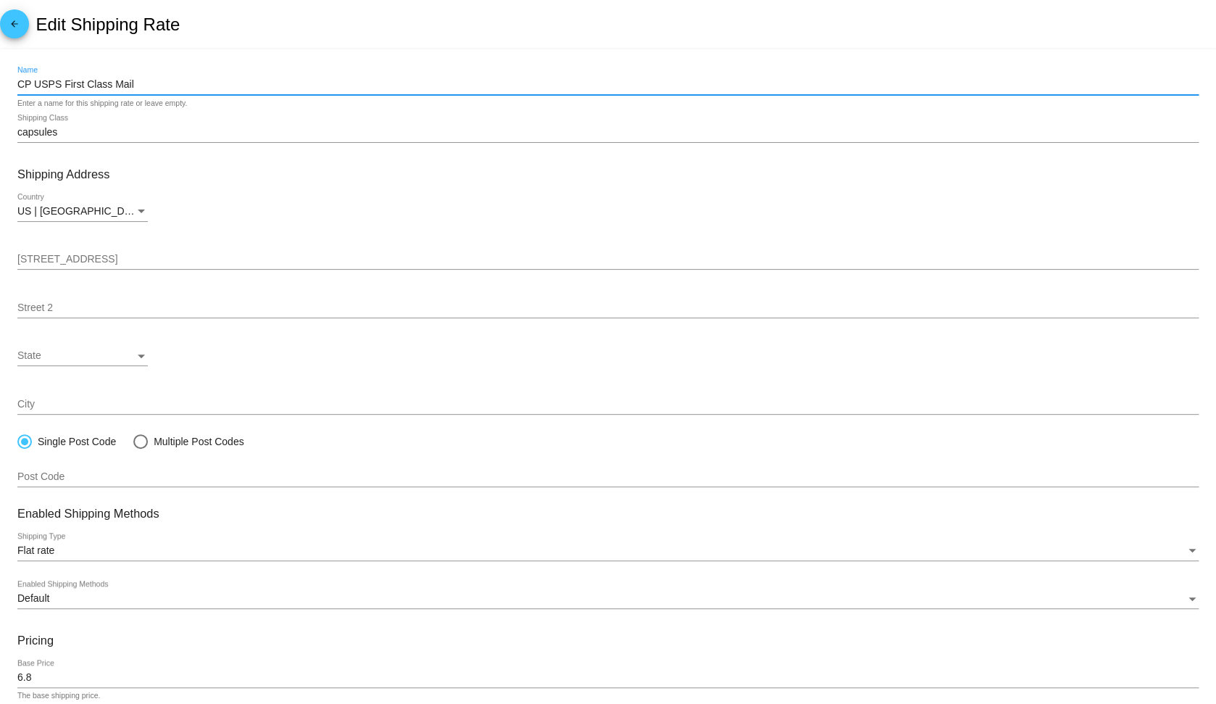
click at [174, 86] on input "CP USPS First Class Mail" at bounding box center [607, 85] width 1181 height 12
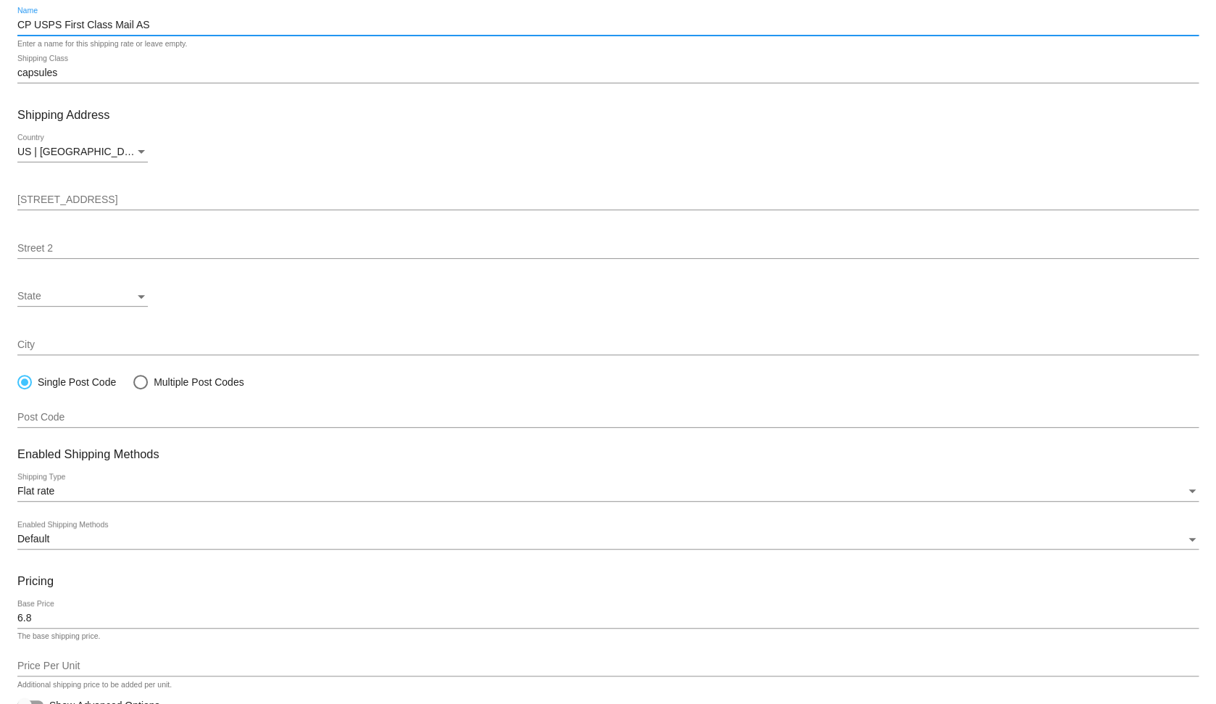
scroll to position [128, 0]
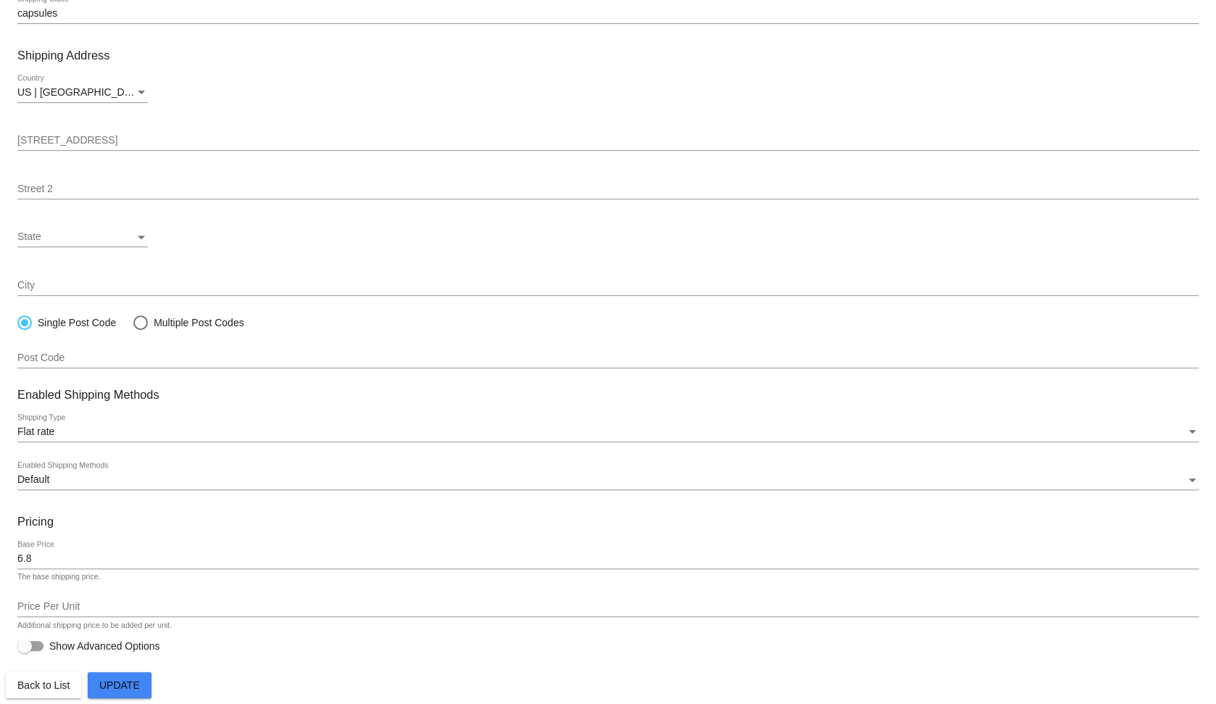
type input "CP USPS First Class Mail AS"
click at [133, 688] on span "Update" at bounding box center [119, 685] width 41 height 12
